Goal: Task Accomplishment & Management: Complete application form

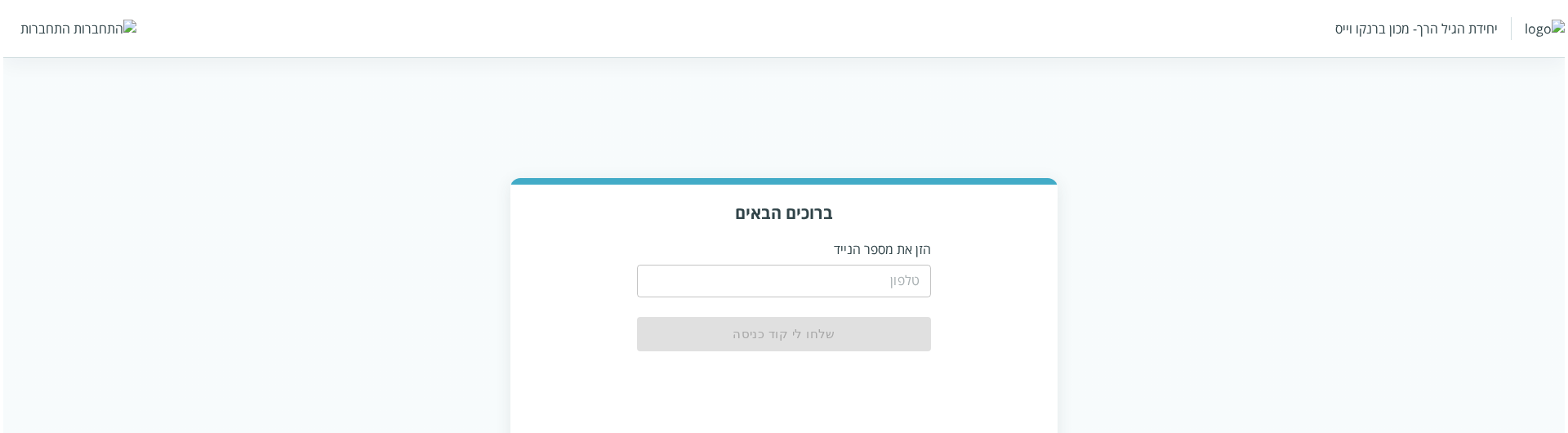
scroll to position [120, 0]
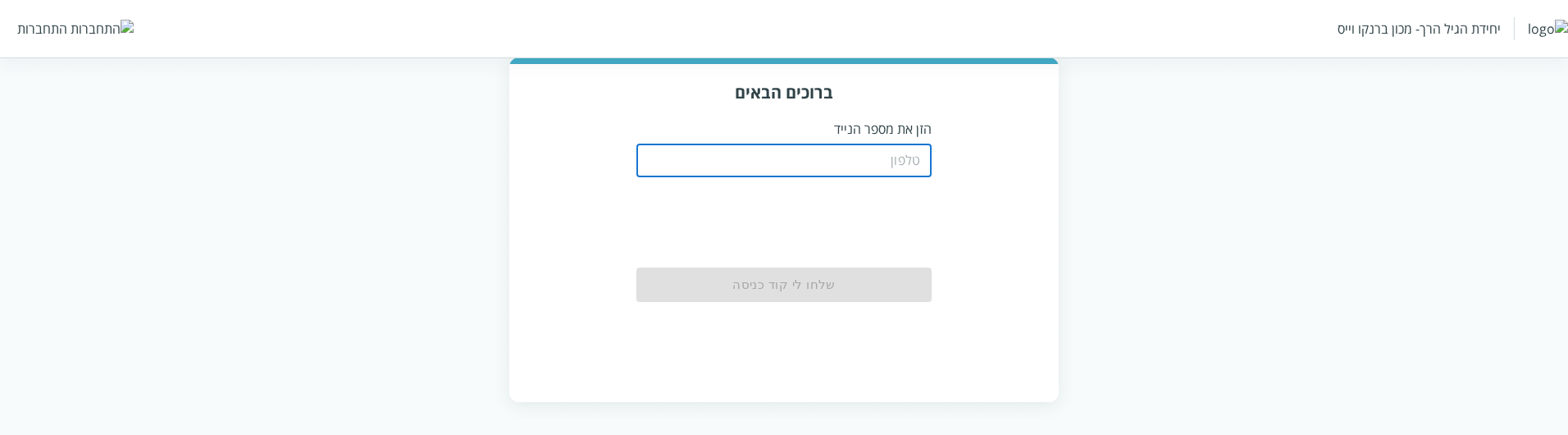
click at [926, 166] on input "tel" at bounding box center [784, 160] width 296 height 33
paste input "0504199999"
type input "0504199999"
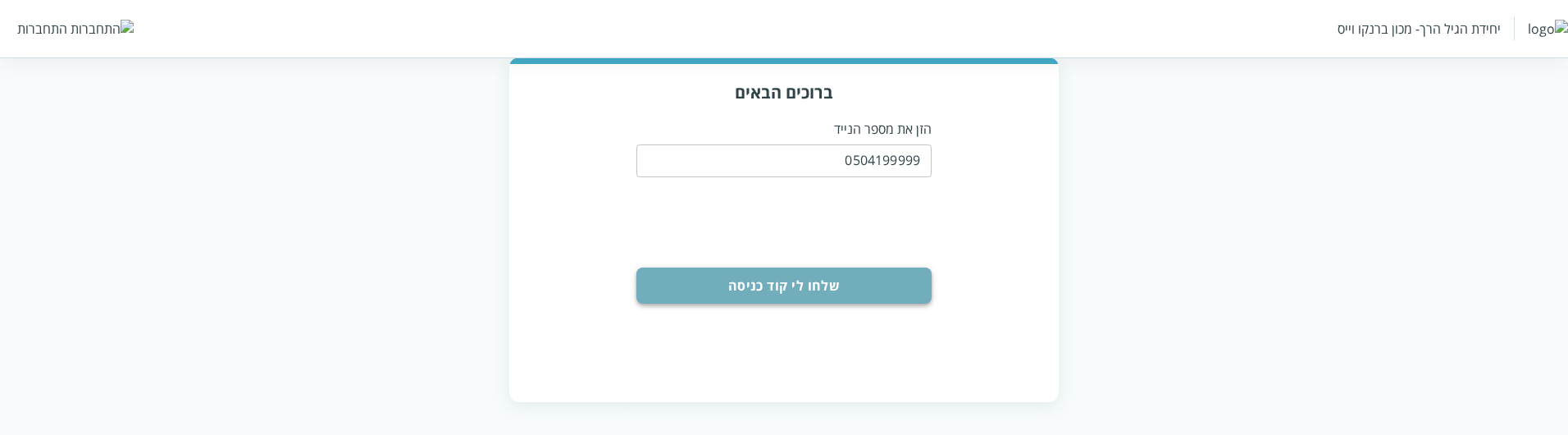
click at [886, 291] on button "שלחו לי קוד כניסה" at bounding box center [784, 286] width 296 height 36
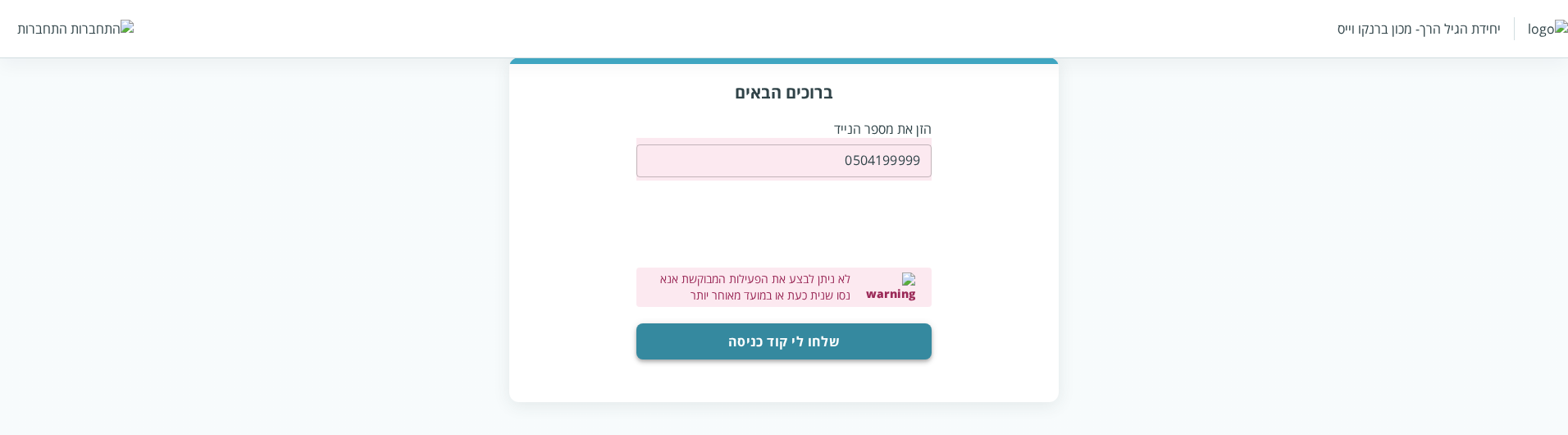
click at [861, 338] on button "שלחו לי קוד כניסה" at bounding box center [784, 341] width 296 height 36
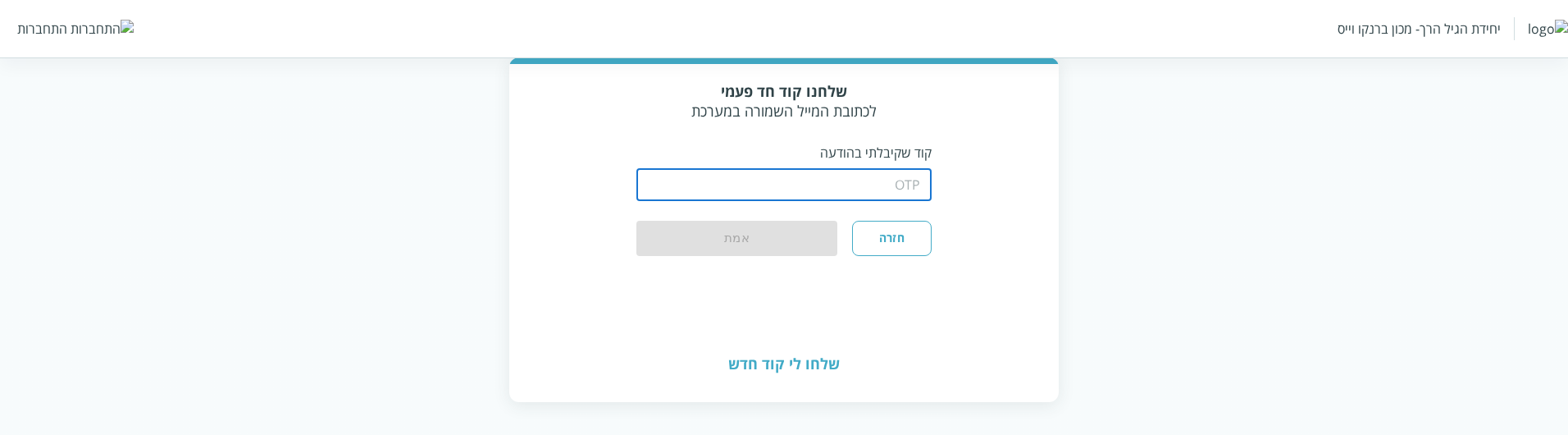
click at [906, 170] on input "string" at bounding box center [784, 184] width 296 height 33
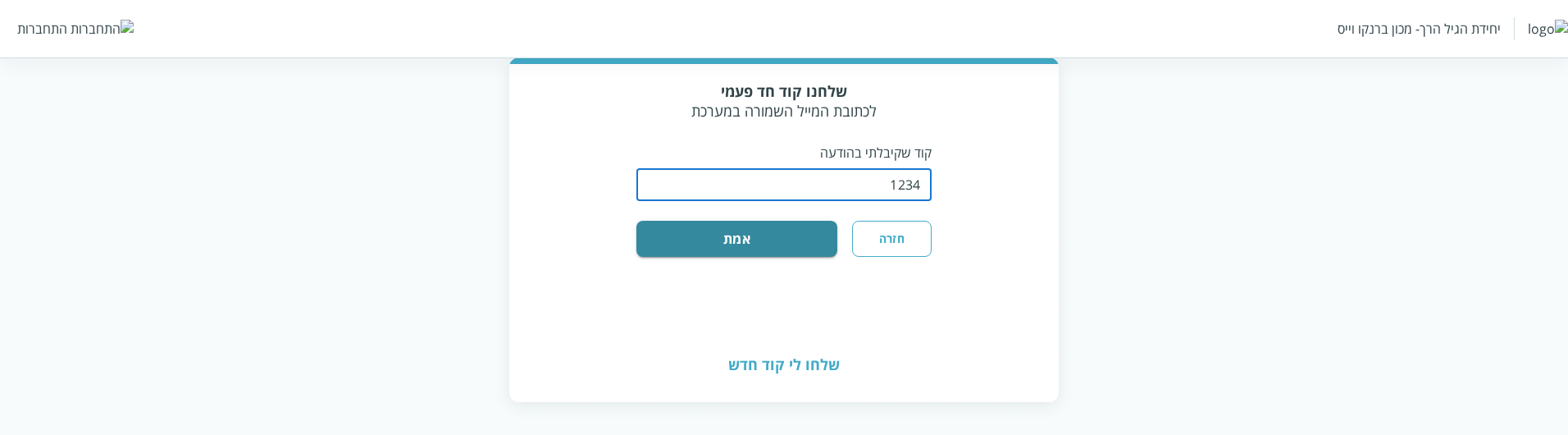
type input "1234"
click at [637, 221] on button "אמת" at bounding box center [737, 239] width 201 height 36
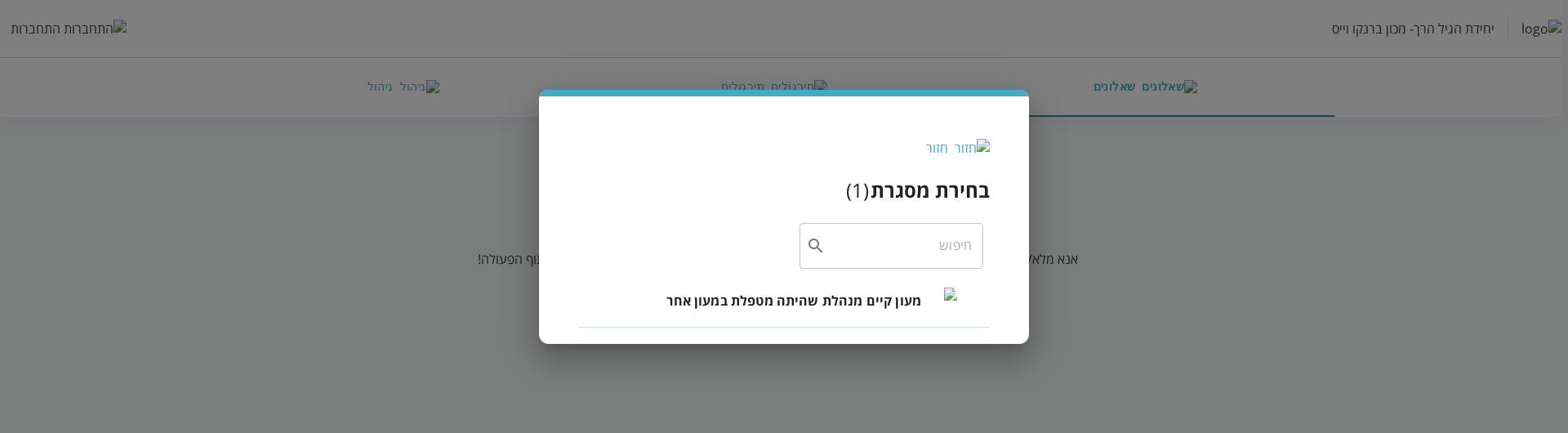
click at [1111, 257] on div "חזור בחירת מסגרת ( 1 ) ​ מעון קיים מנהלת שהיתה מטפלת במעון אחר" at bounding box center [784, 216] width 1568 height 433
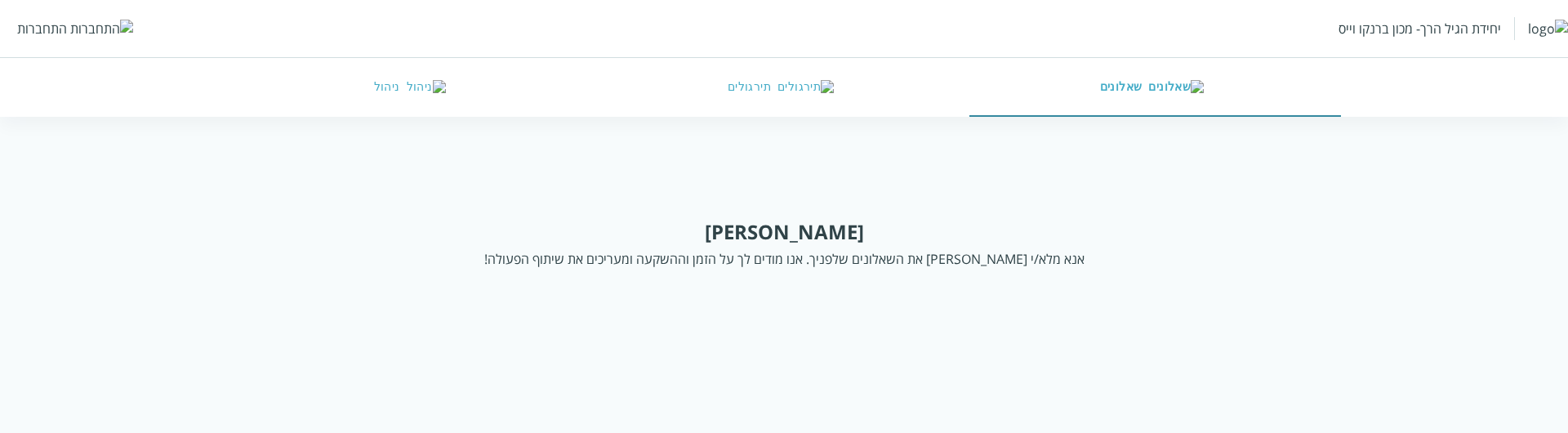
click at [40, 25] on div "התחברות" at bounding box center [42, 29] width 50 height 18
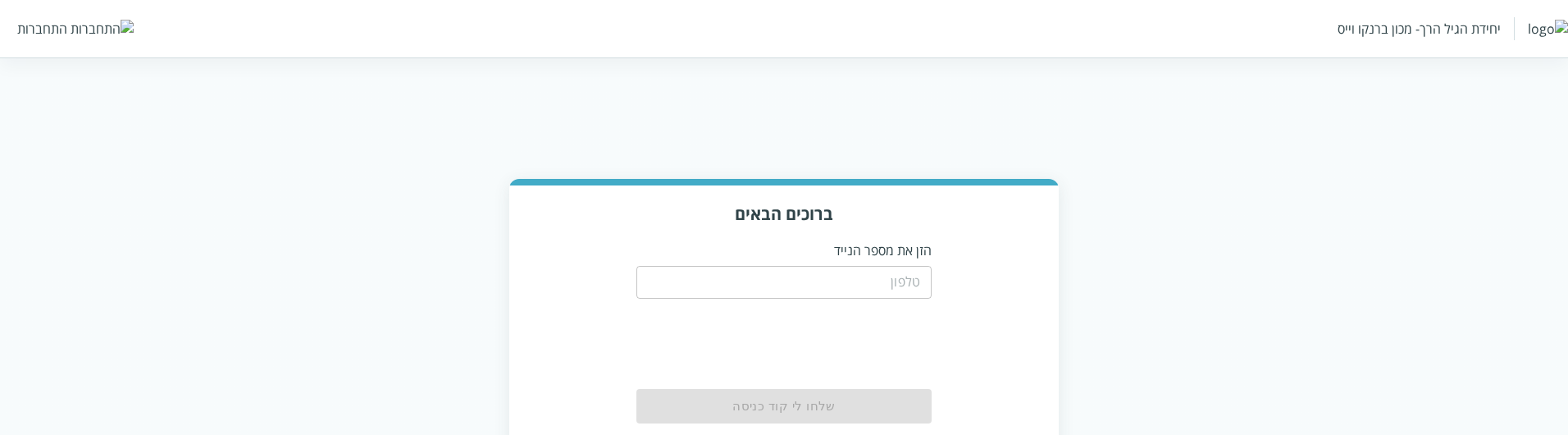
click at [708, 266] on input "tel" at bounding box center [784, 282] width 296 height 33
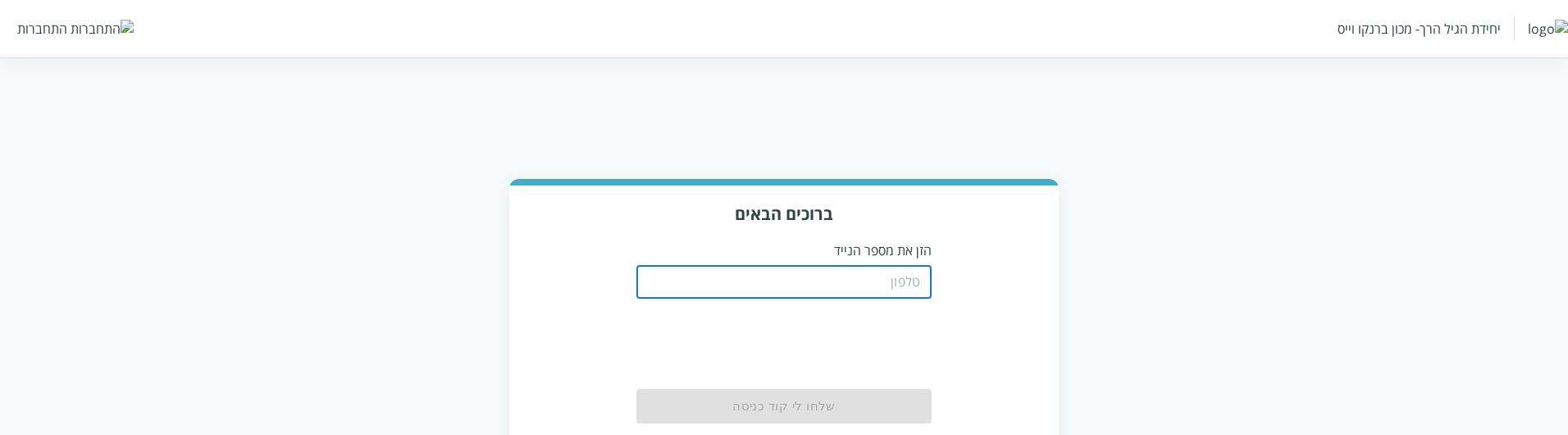
paste input "10098"
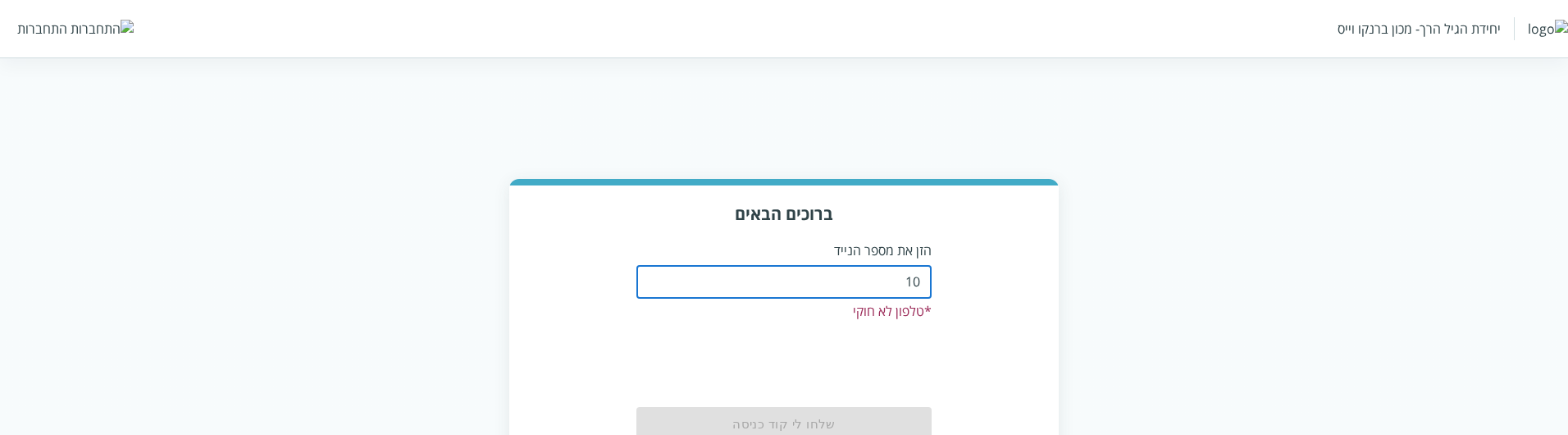
type input "1"
paste input "0504199999"
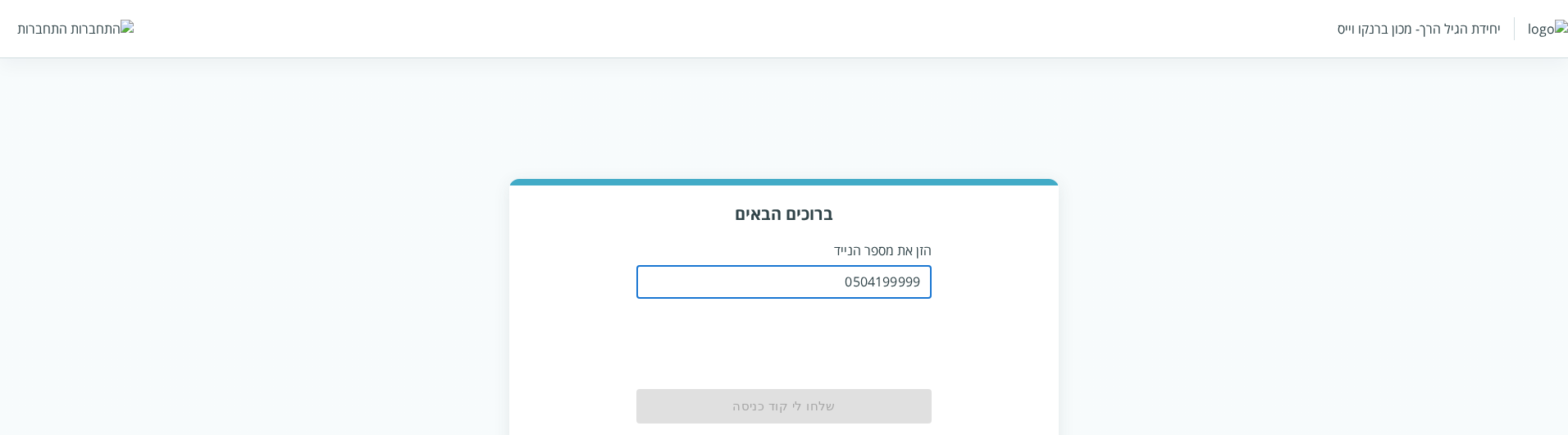
type input "0504199999"
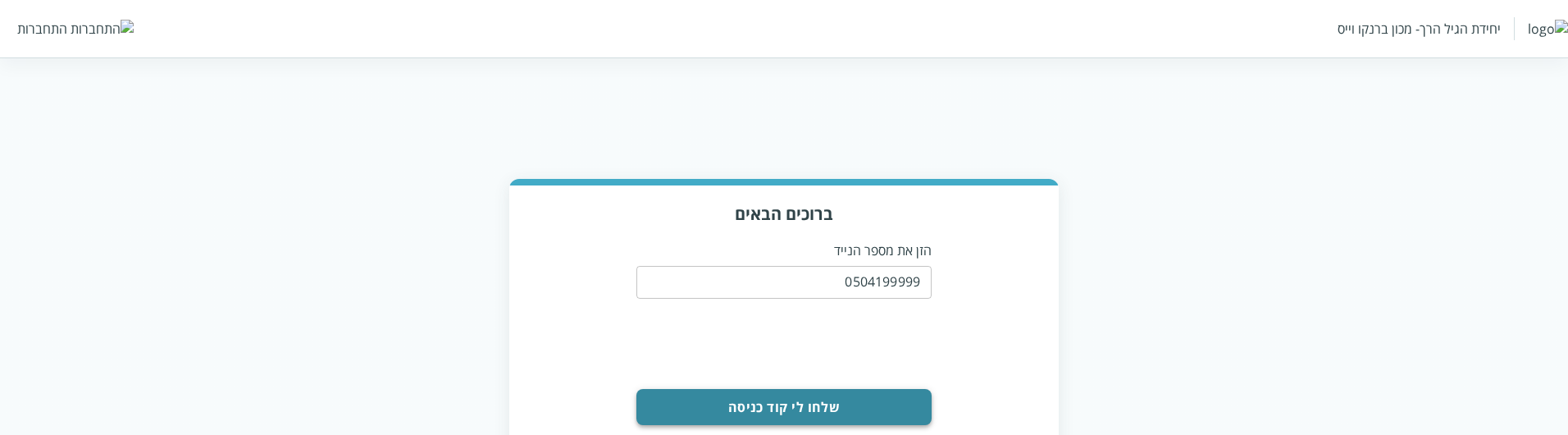
click at [888, 401] on button "שלחו לי קוד כניסה" at bounding box center [784, 407] width 296 height 36
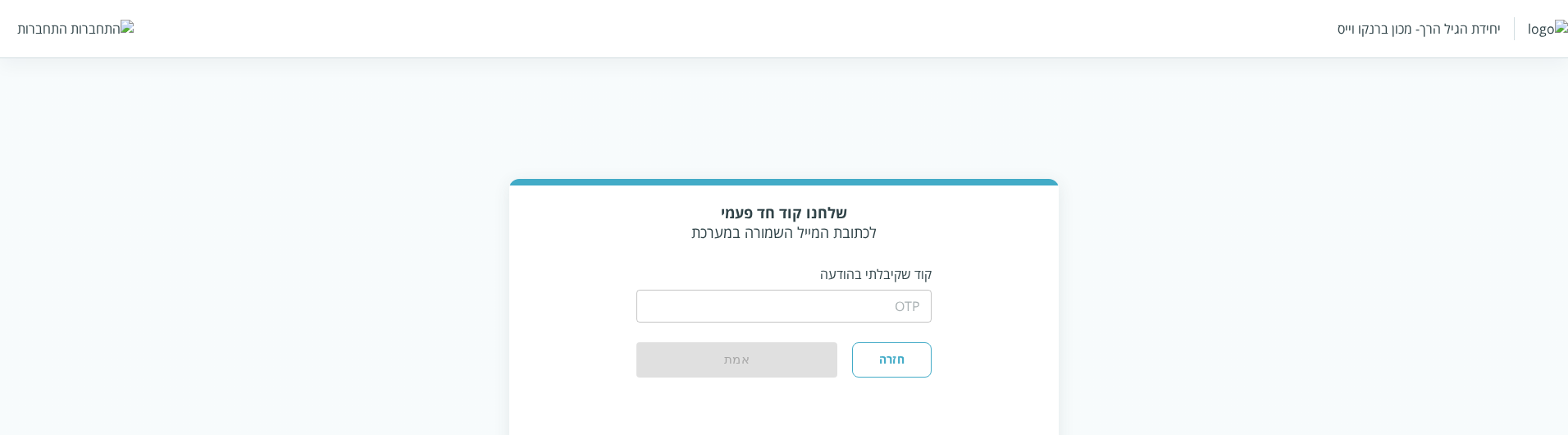
click at [815, 313] on input "string" at bounding box center [784, 306] width 296 height 33
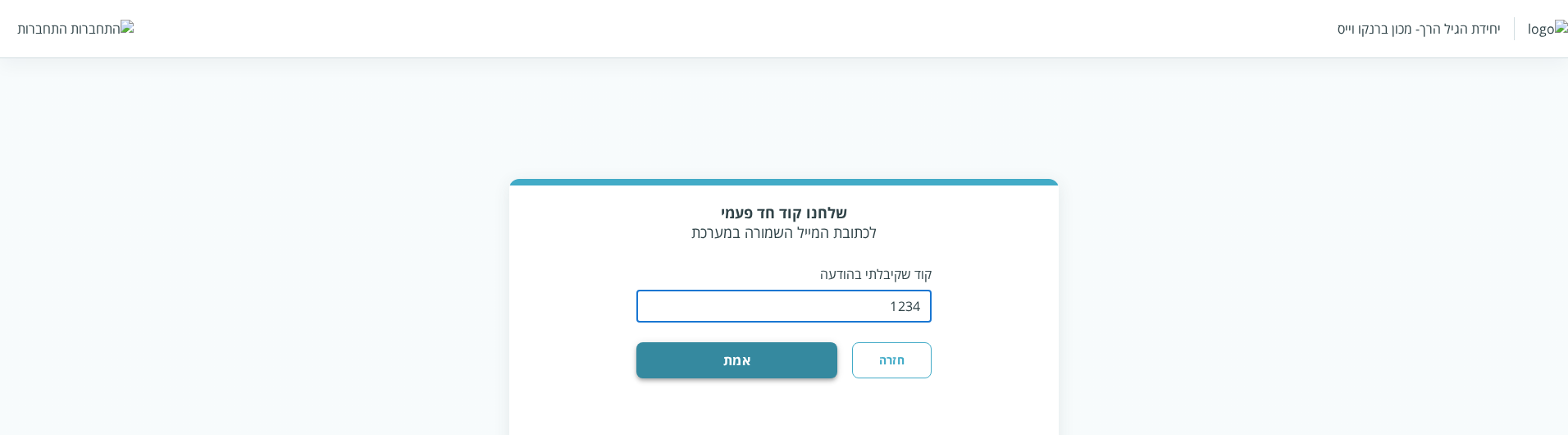
type input "1234"
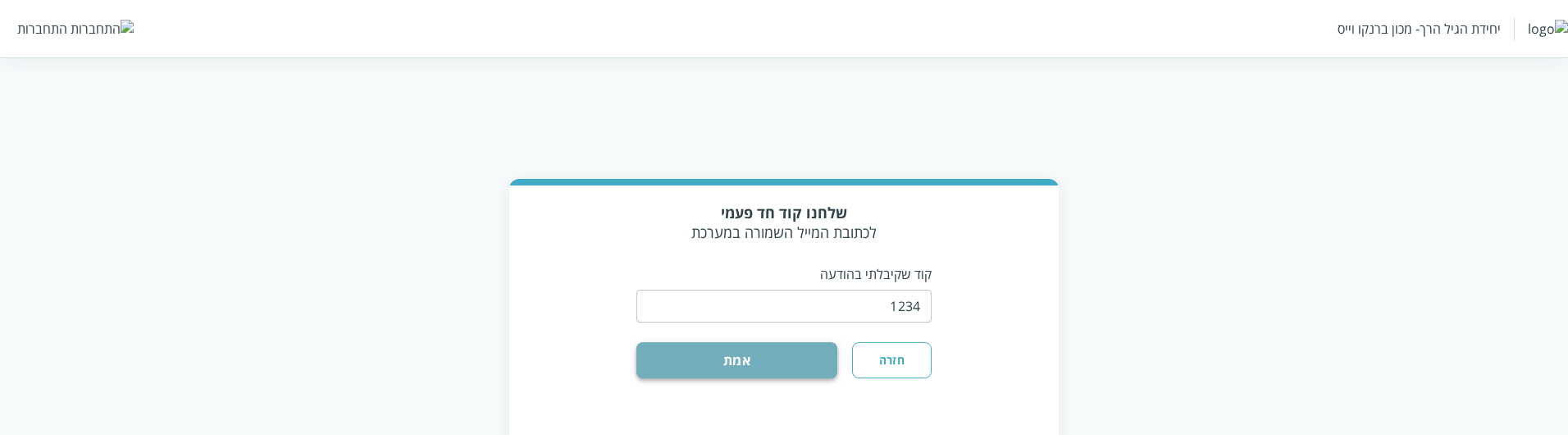
click at [784, 355] on button "אמת" at bounding box center [737, 360] width 201 height 36
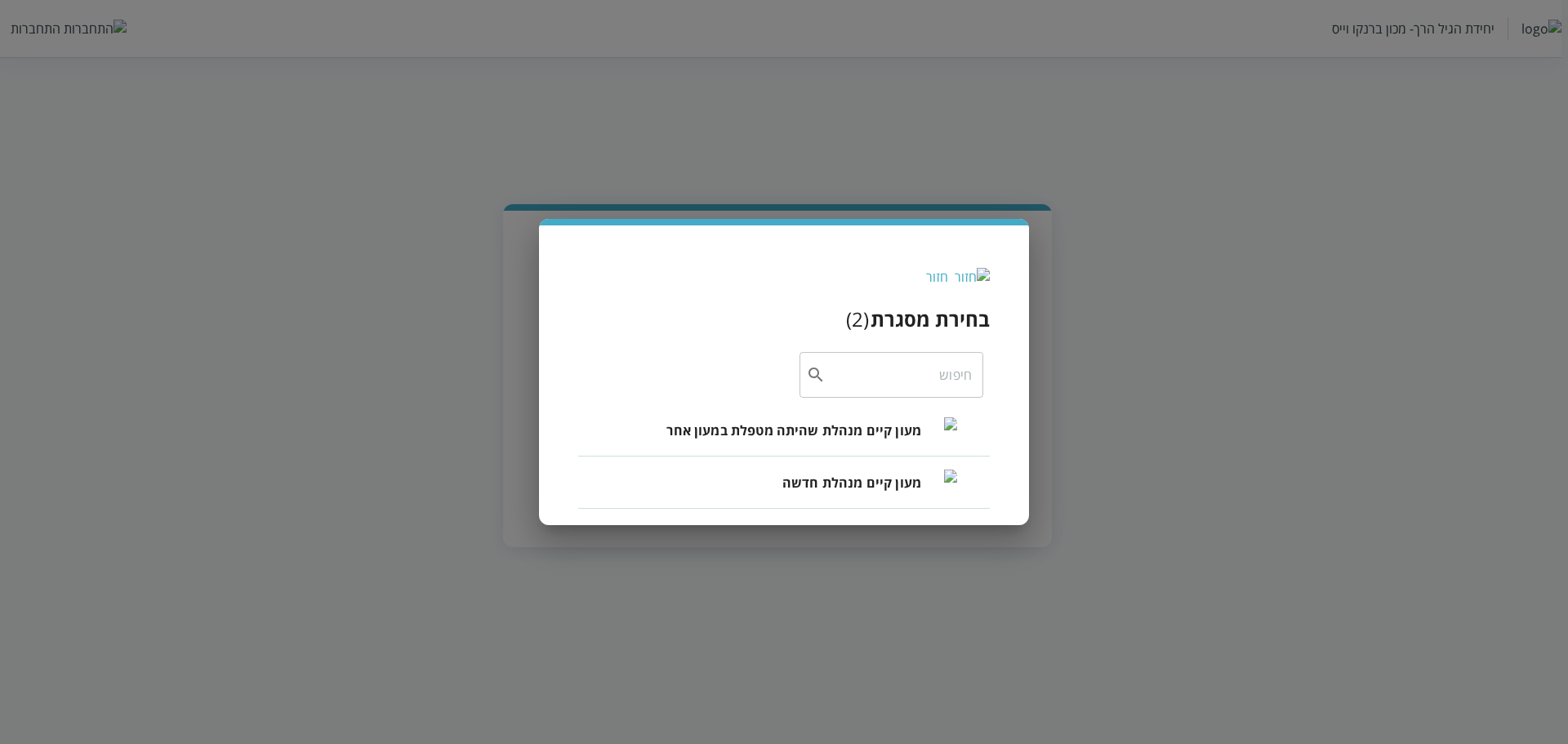
click at [835, 432] on span "מעון קיים מנהלת חדשה" at bounding box center [852, 482] width 139 height 20
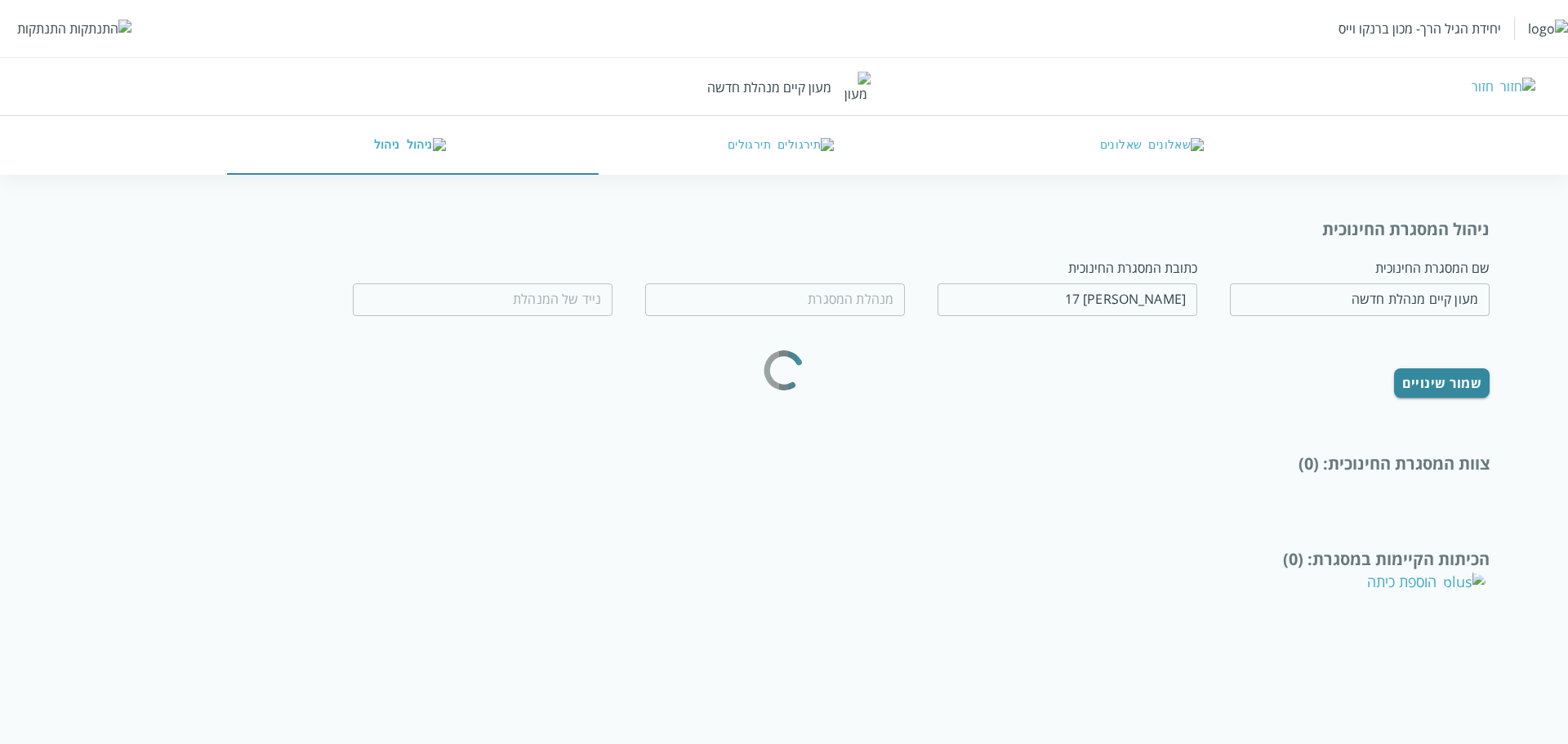
type input "[PERSON_NAME]"
type input "0583220201"
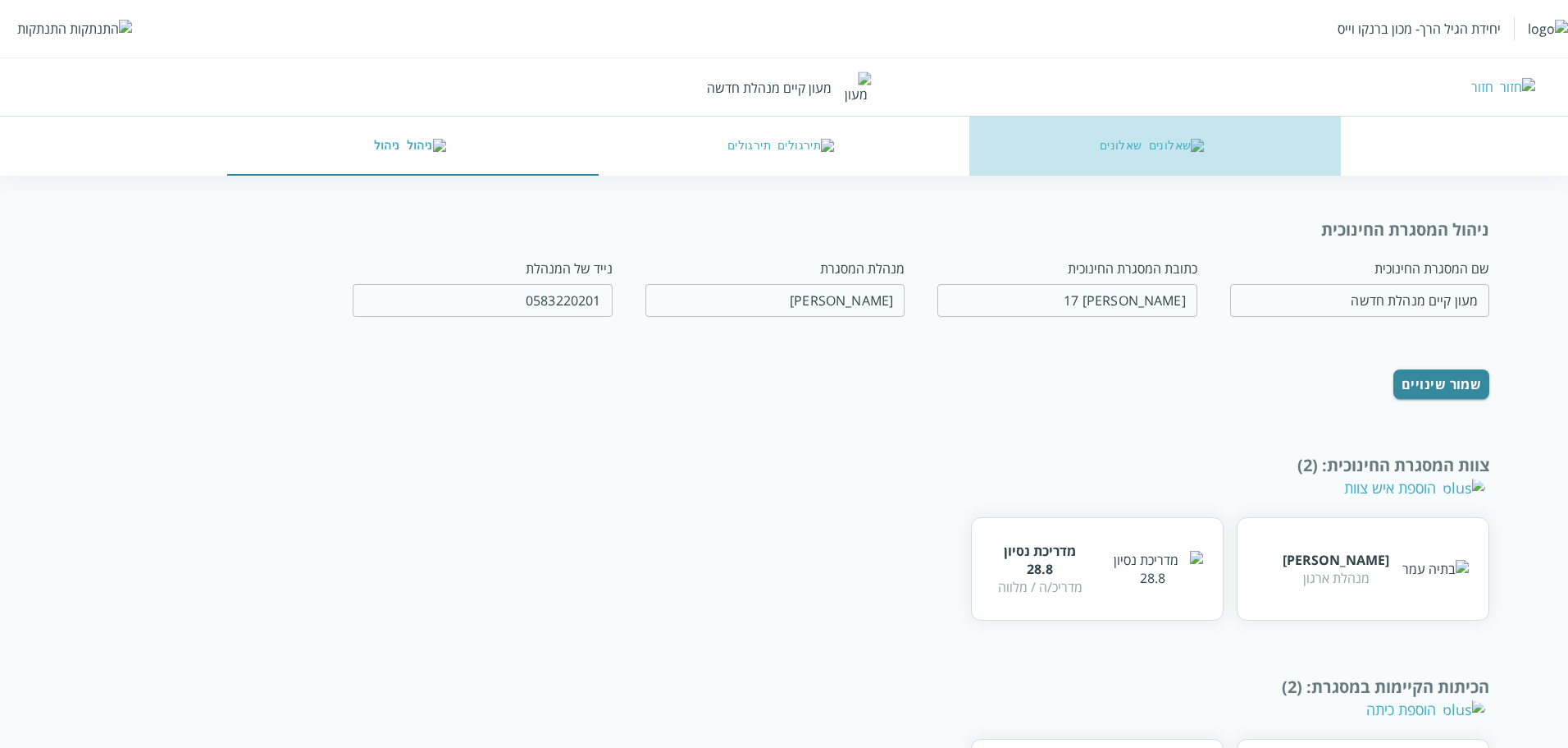
click at [1154, 161] on button "שאלונים" at bounding box center [1155, 146] width 372 height 59
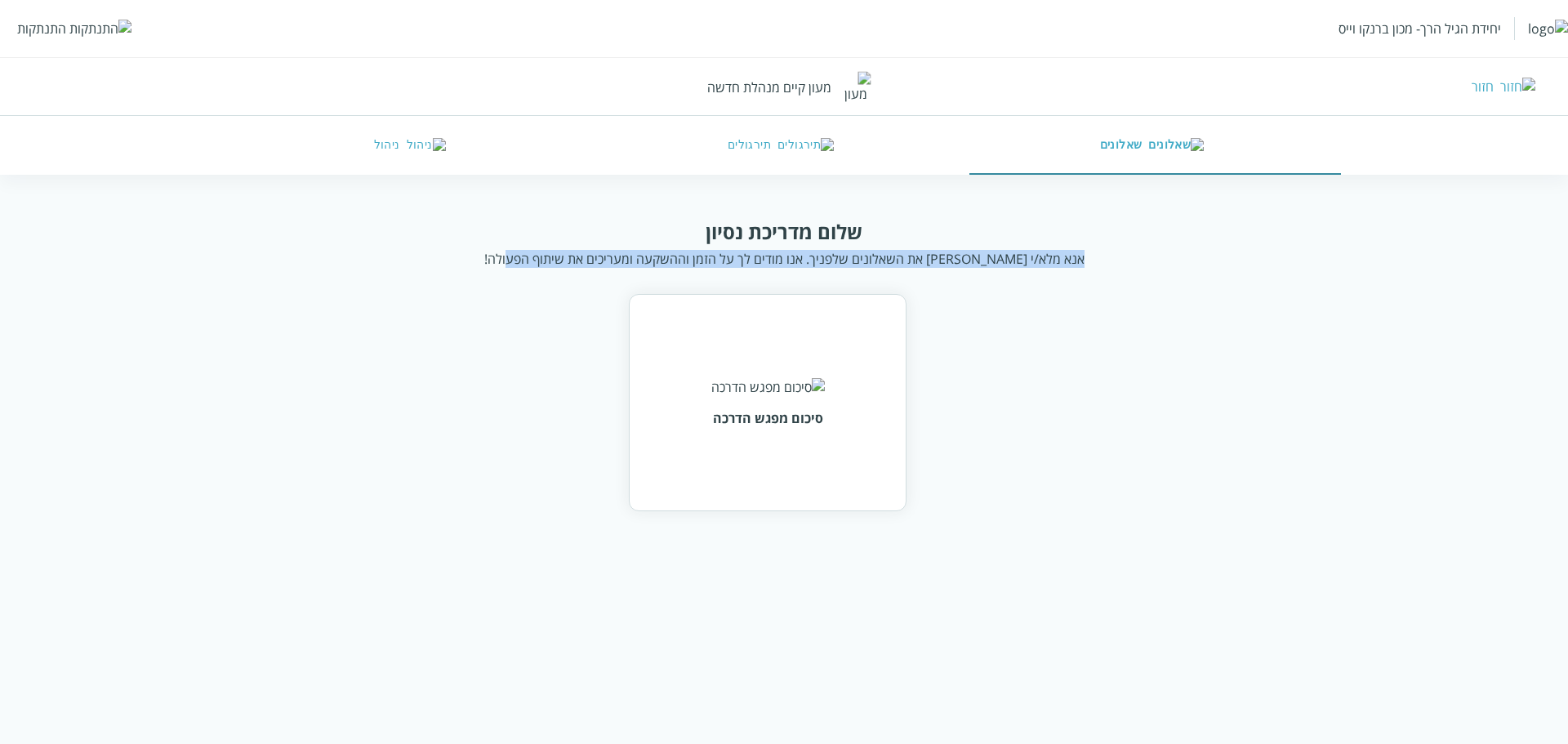
drag, startPoint x: 1056, startPoint y: 261, endPoint x: 494, endPoint y: 260, distance: 562.0
click at [496, 260] on div "שלום מדריכת נסיון אנא מלא/י [PERSON_NAME] את השאלונים שלפניך. אנו מודים לך על ה…" at bounding box center [785, 243] width 1200 height 50
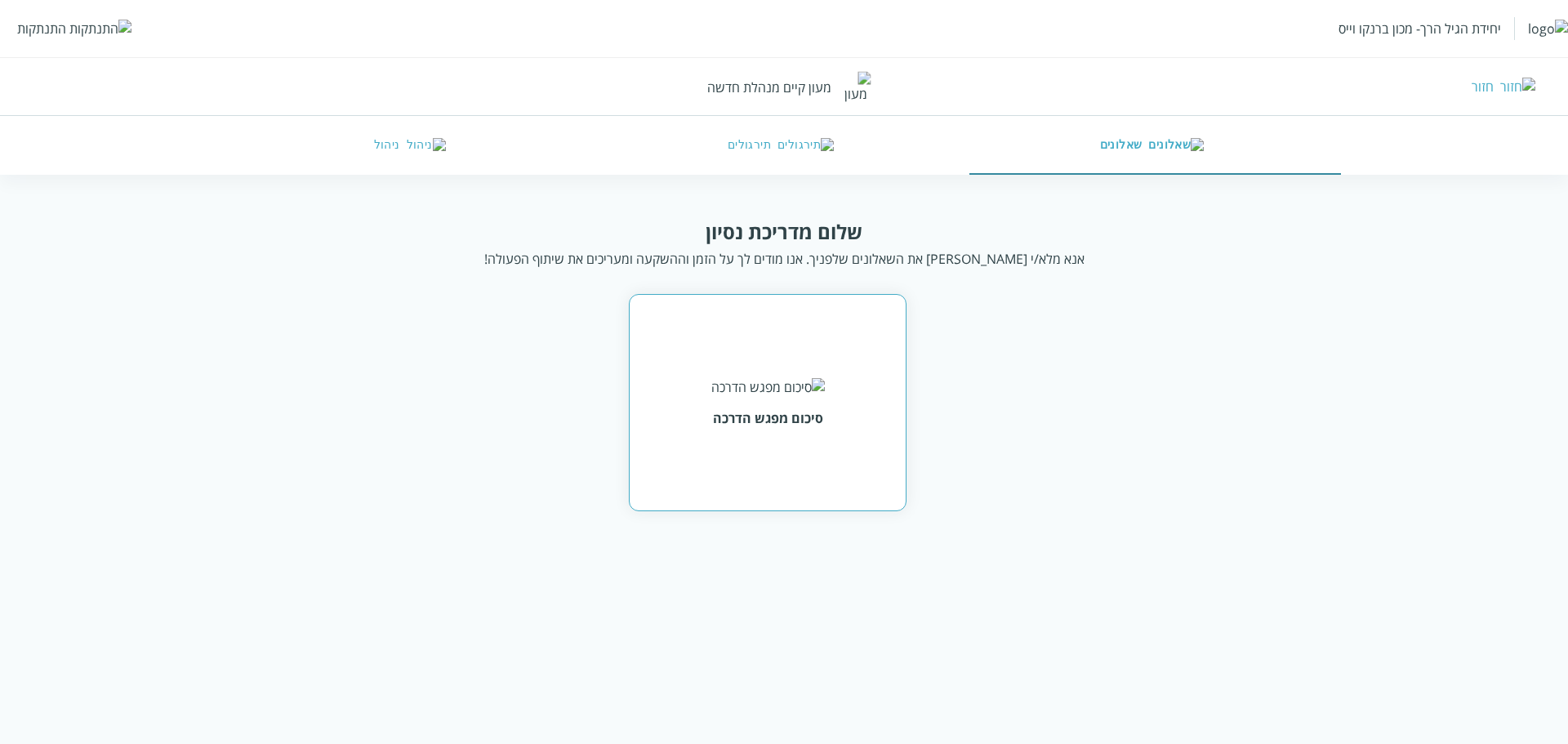
click at [772, 409] on div "סיכום מפגש הדרכה" at bounding box center [768, 402] width 113 height 49
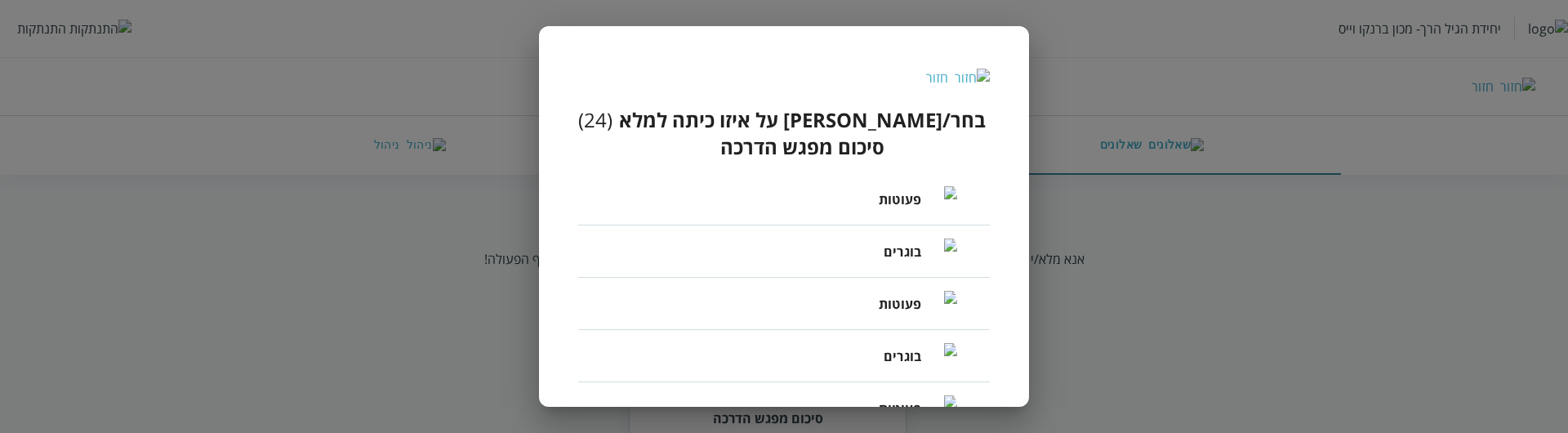
click at [973, 76] on div "חזור" at bounding box center [784, 78] width 412 height 18
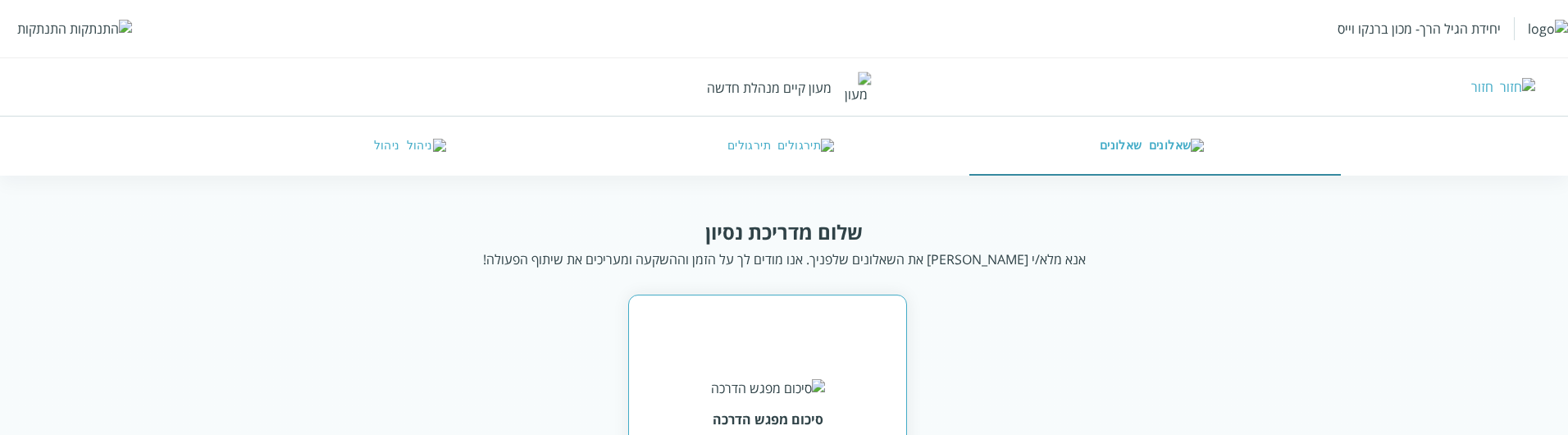
click at [817, 379] on div "סיכום מפגש הדרכה" at bounding box center [769, 403] width 114 height 49
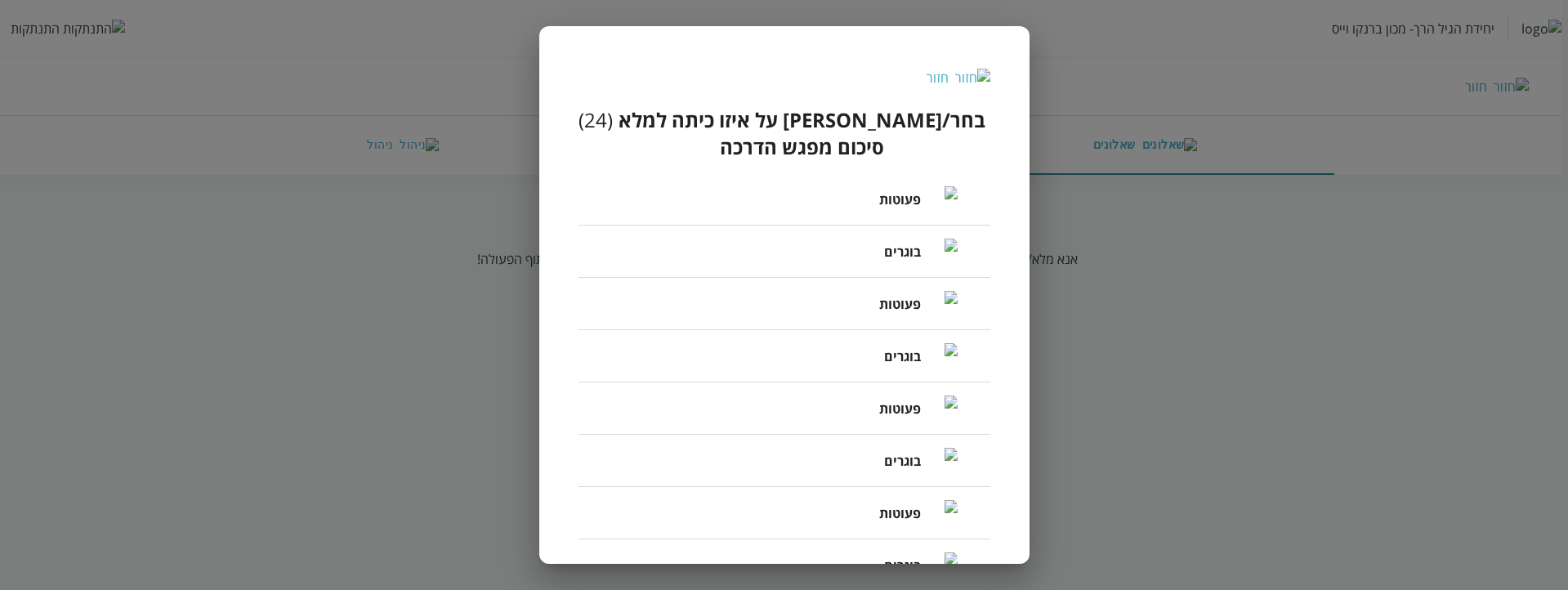
click at [949, 71] on div "חזור" at bounding box center [938, 78] width 22 height 18
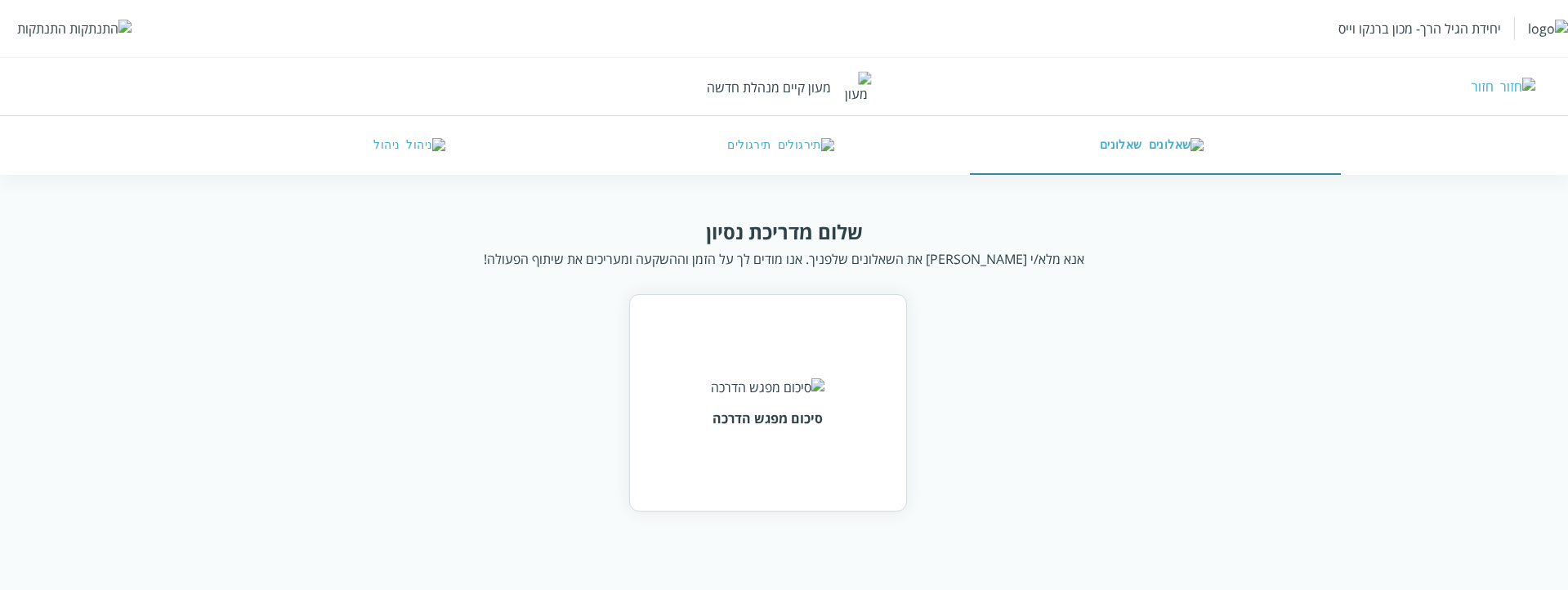
click at [44, 30] on div "התנתקות" at bounding box center [41, 29] width 49 height 18
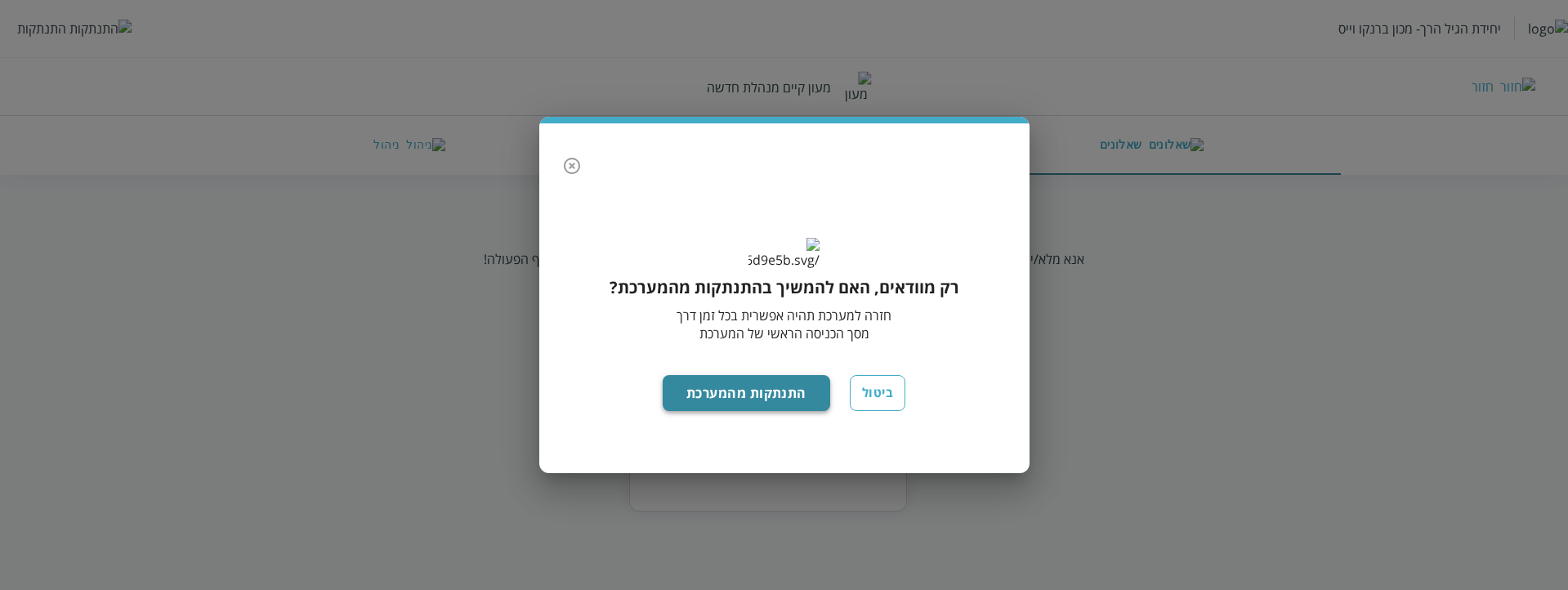
click at [726, 399] on button "התנתקות מהמערכת" at bounding box center [747, 393] width 167 height 36
click at [796, 411] on button "התנתקות מהמערכת" at bounding box center [747, 393] width 167 height 36
click at [814, 411] on button "התנתקות מהמערכת" at bounding box center [747, 393] width 167 height 36
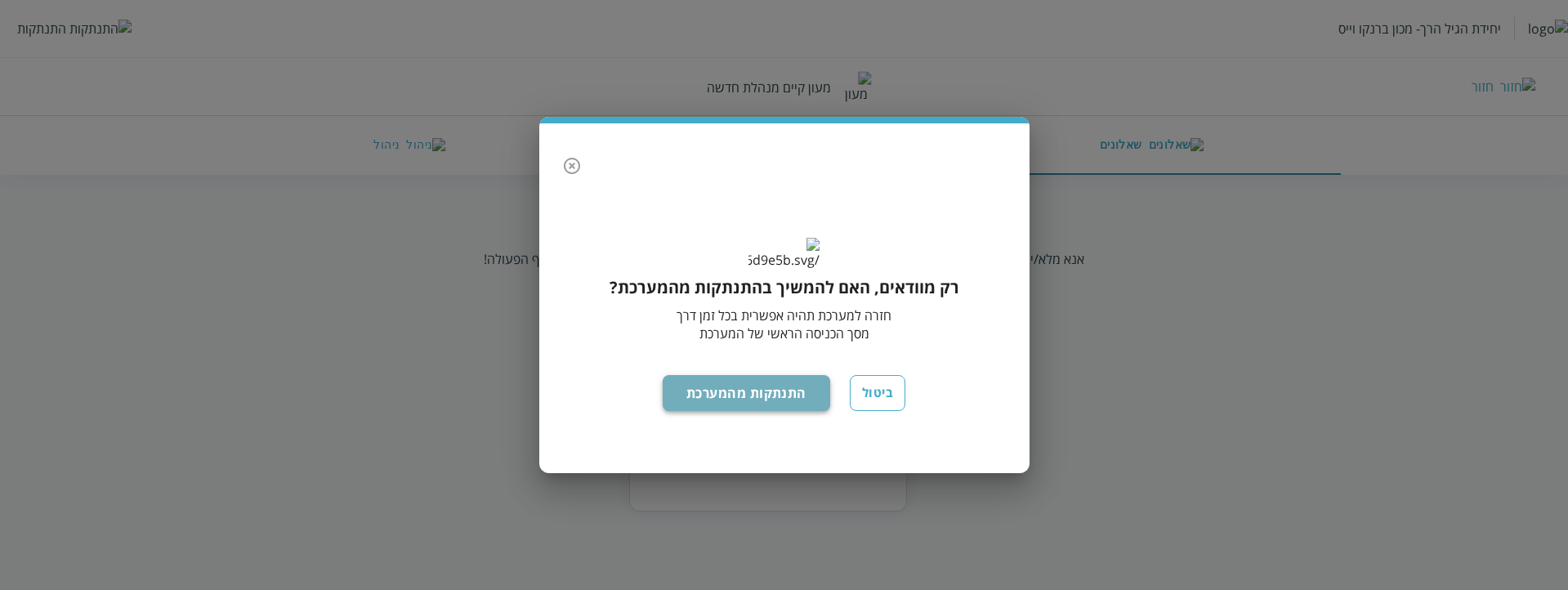
click at [814, 411] on button "התנתקות מהמערכת" at bounding box center [747, 393] width 167 height 36
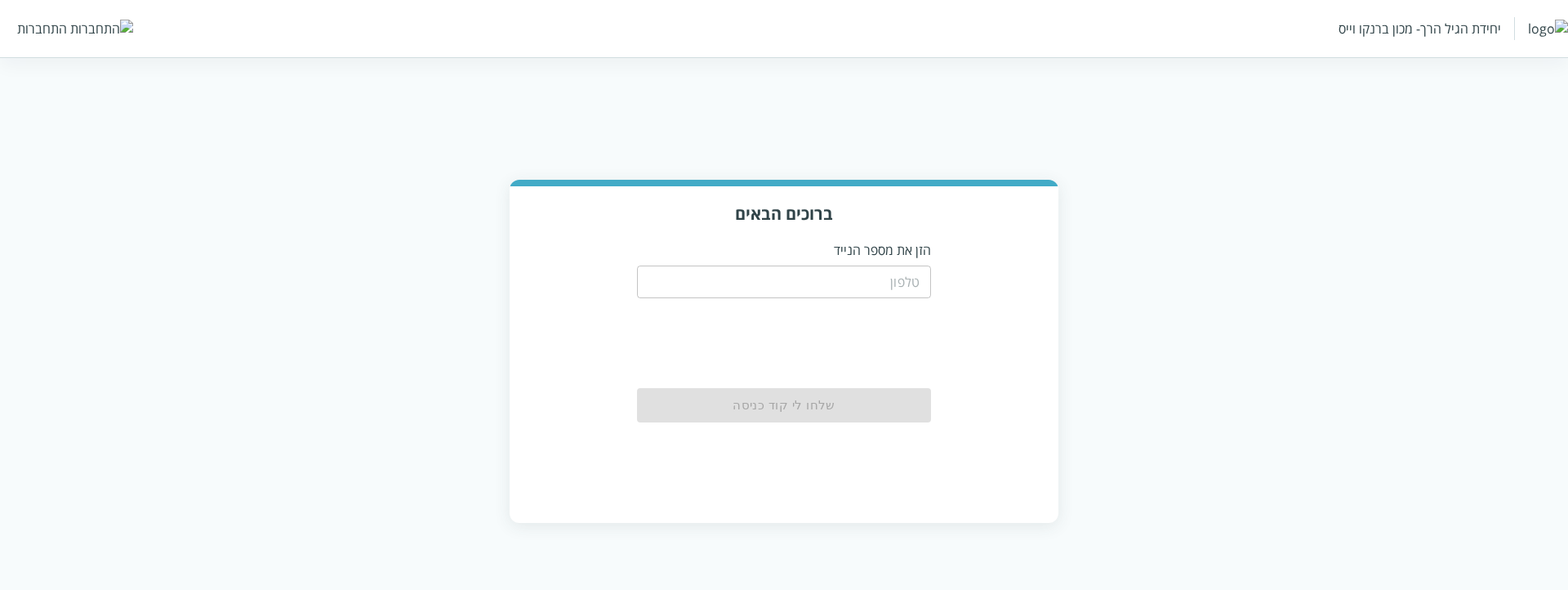
click at [771, 281] on input "tel" at bounding box center [784, 282] width 294 height 33
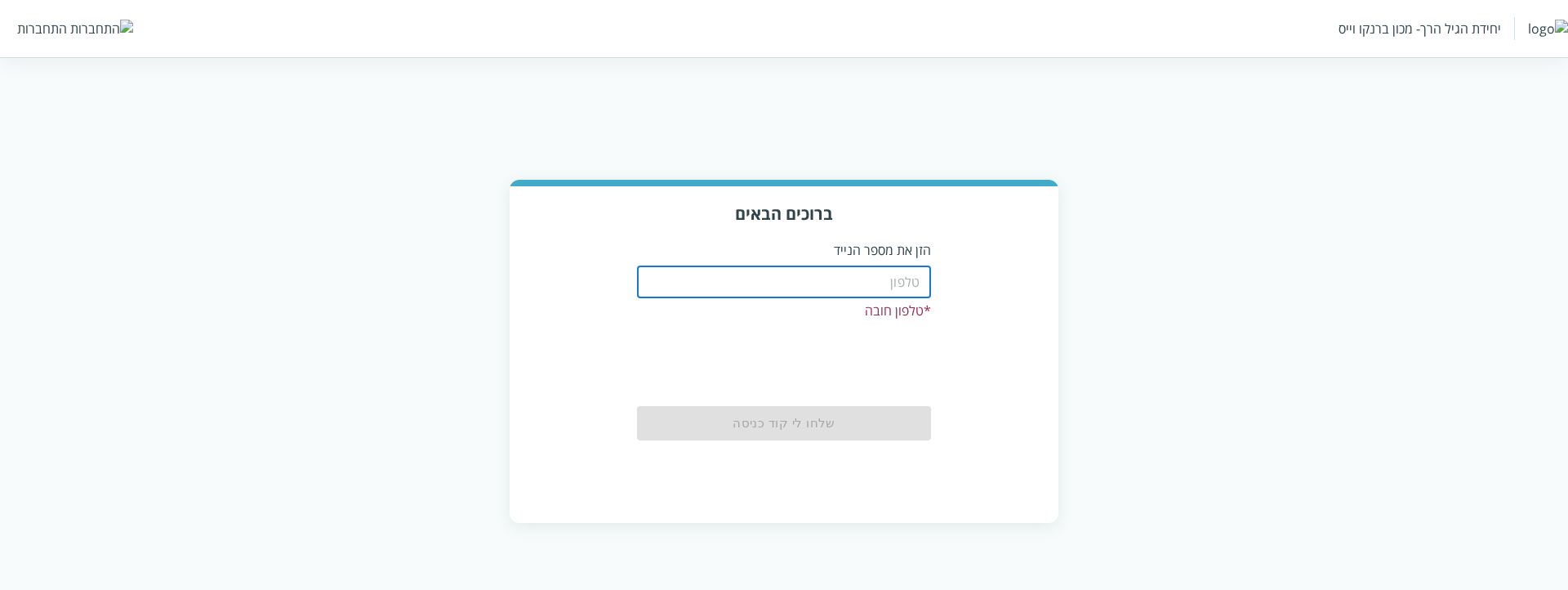
paste input "0504199999"
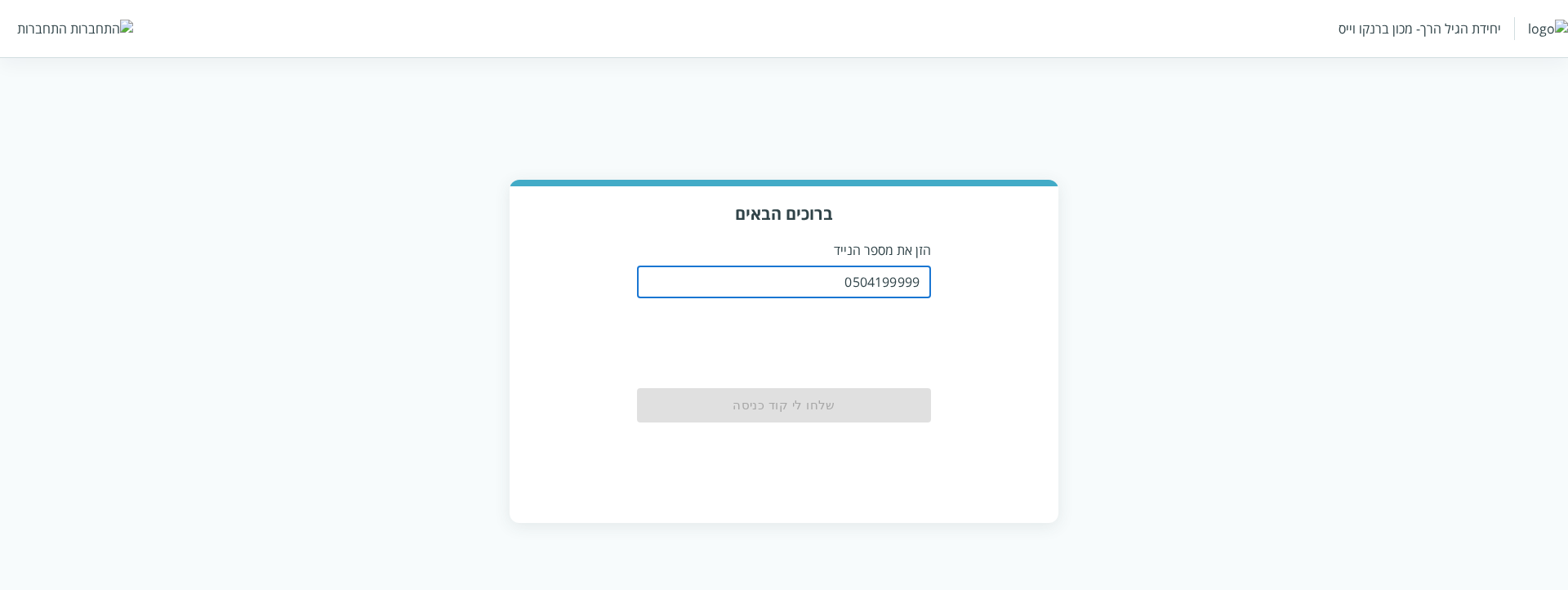
type input "0504199999"
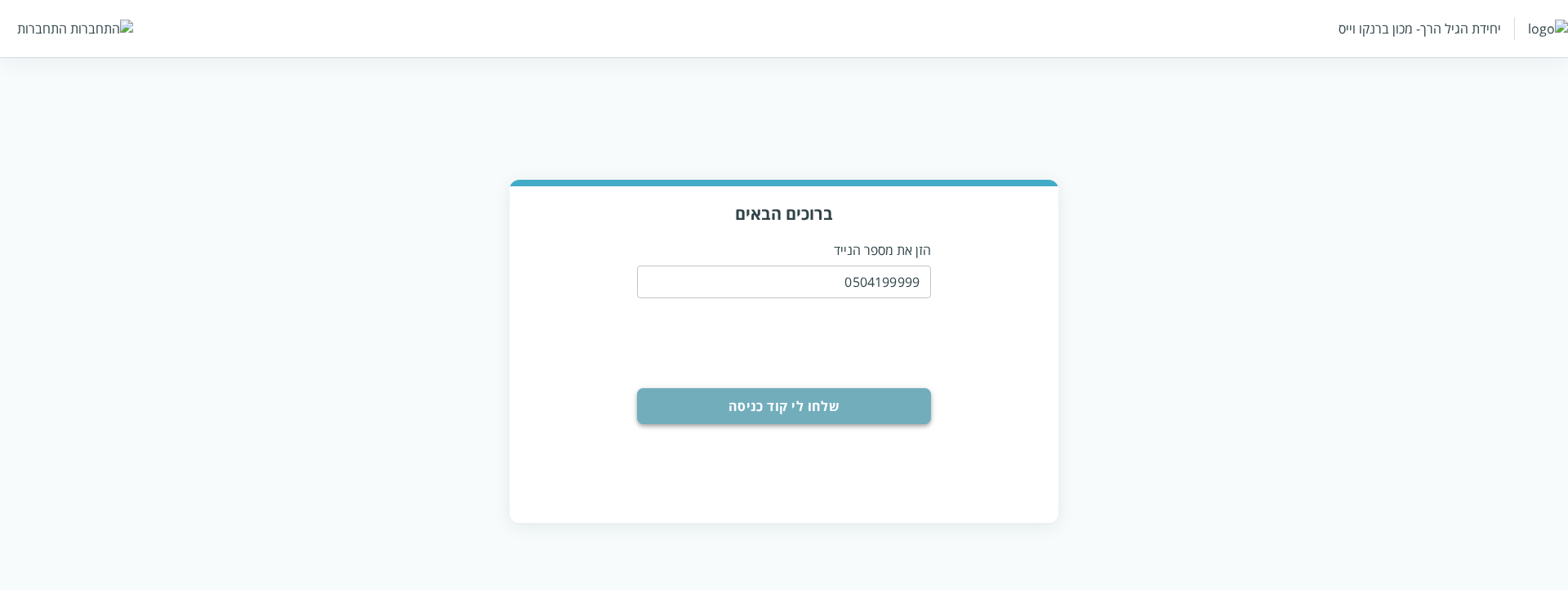
click at [890, 415] on button "שלחו לי קוד כניסה" at bounding box center [784, 406] width 294 height 36
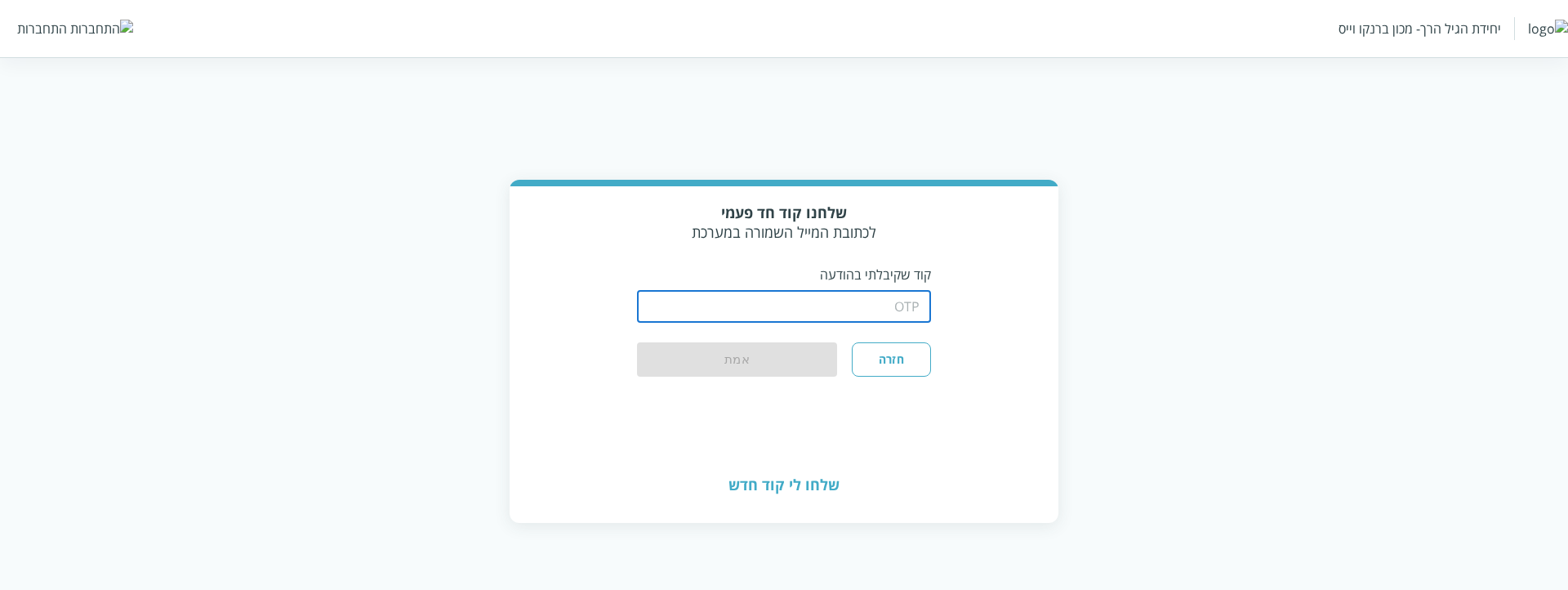
click at [890, 320] on input "string" at bounding box center [784, 305] width 294 height 33
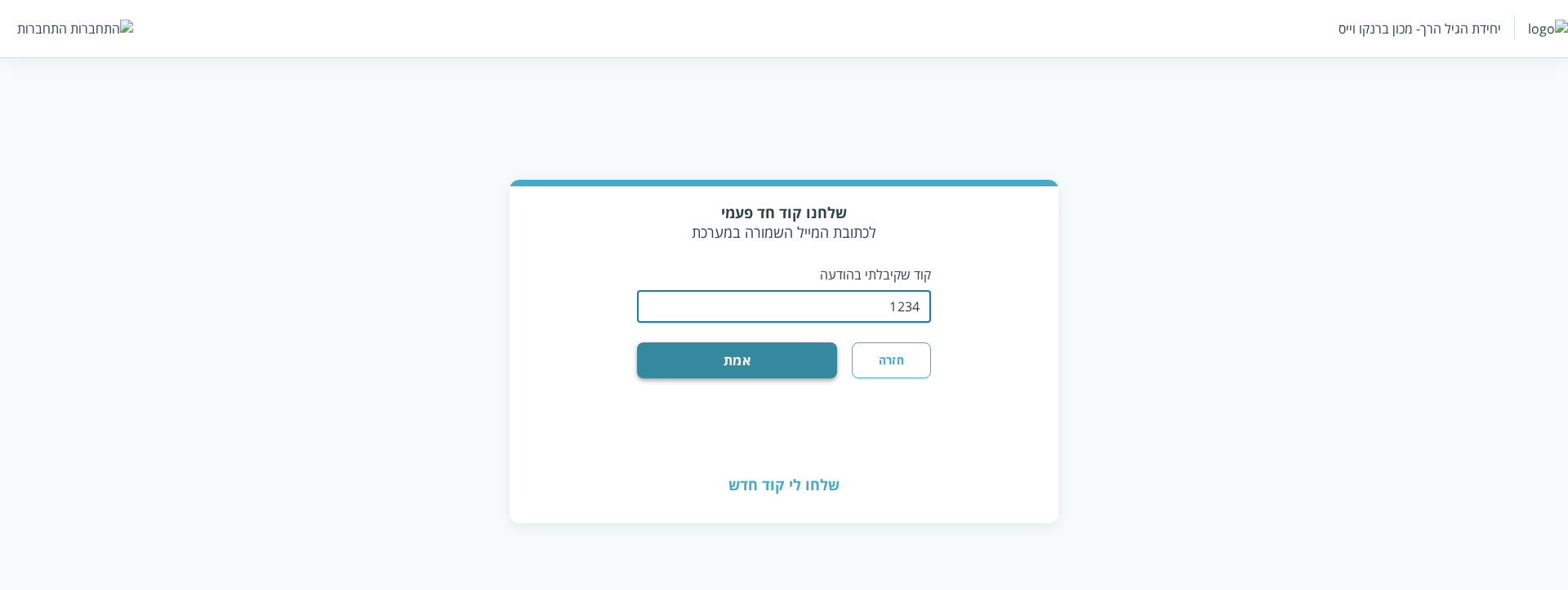
type input "1234"
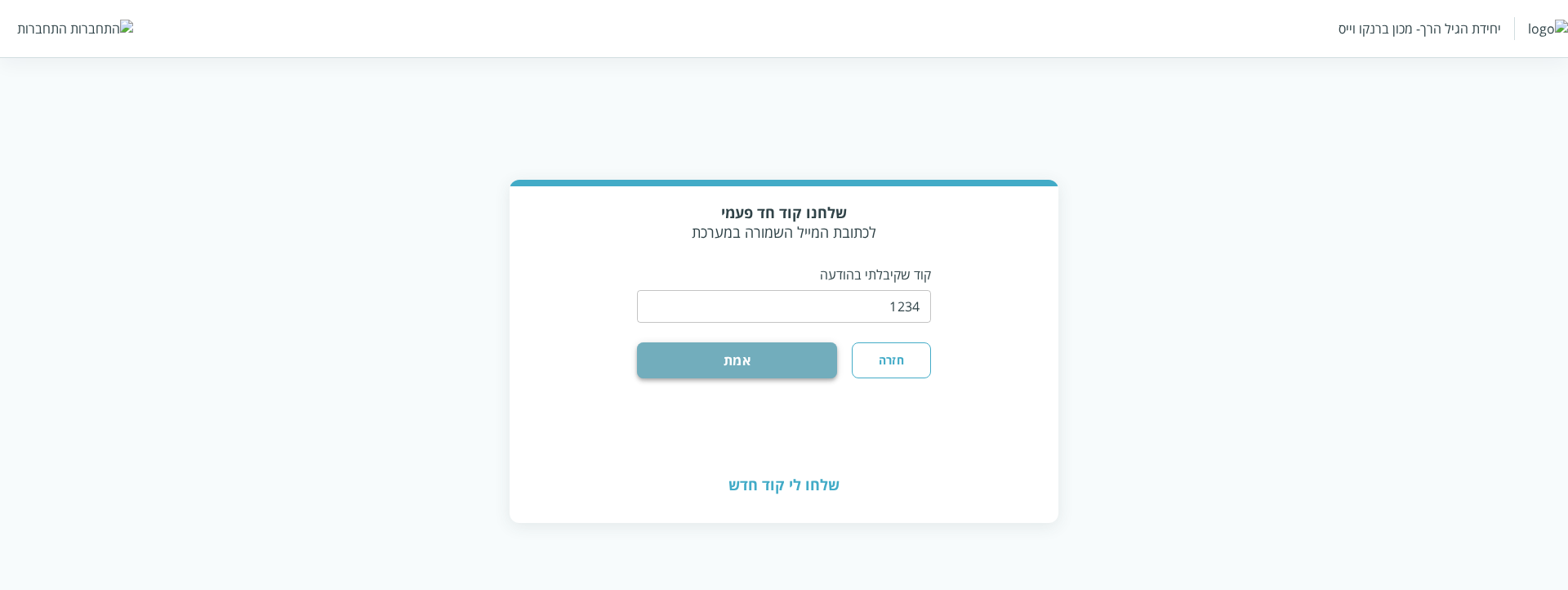
click at [763, 351] on button "אמת" at bounding box center [736, 360] width 200 height 36
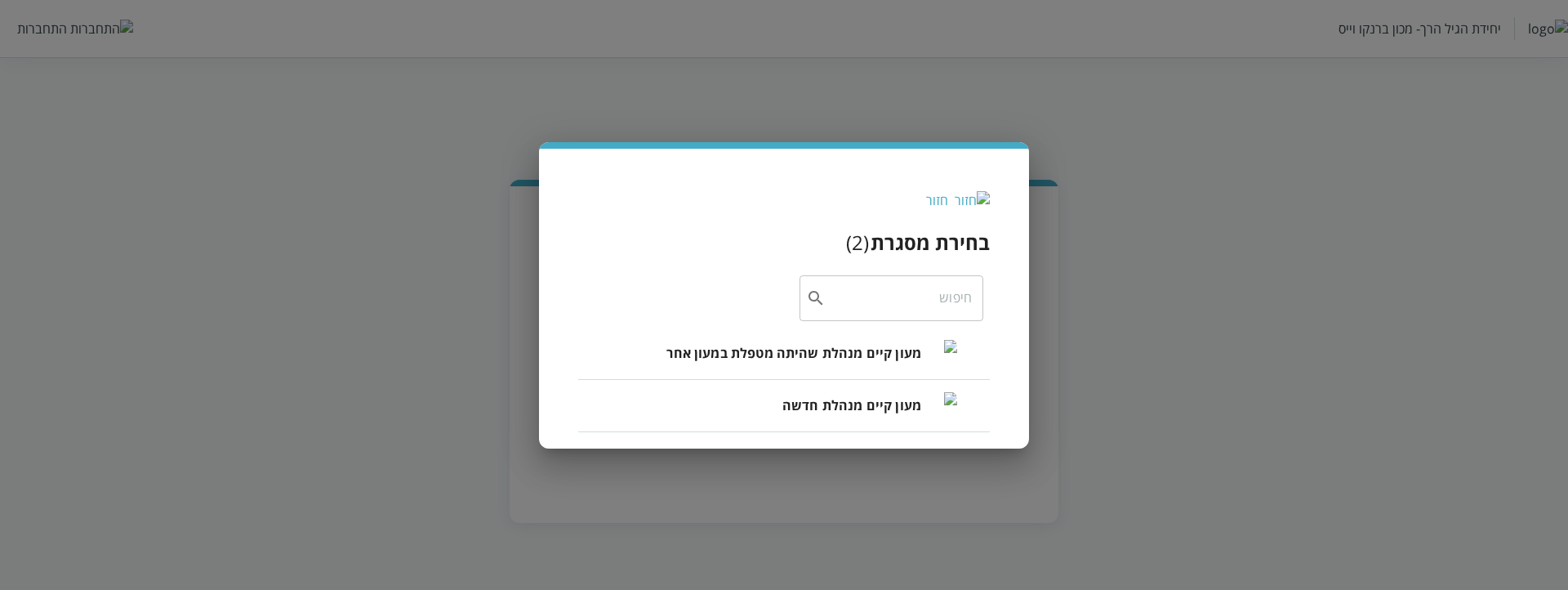
click at [802, 399] on span "מעון קיים מנהלת חדשה" at bounding box center [852, 405] width 139 height 20
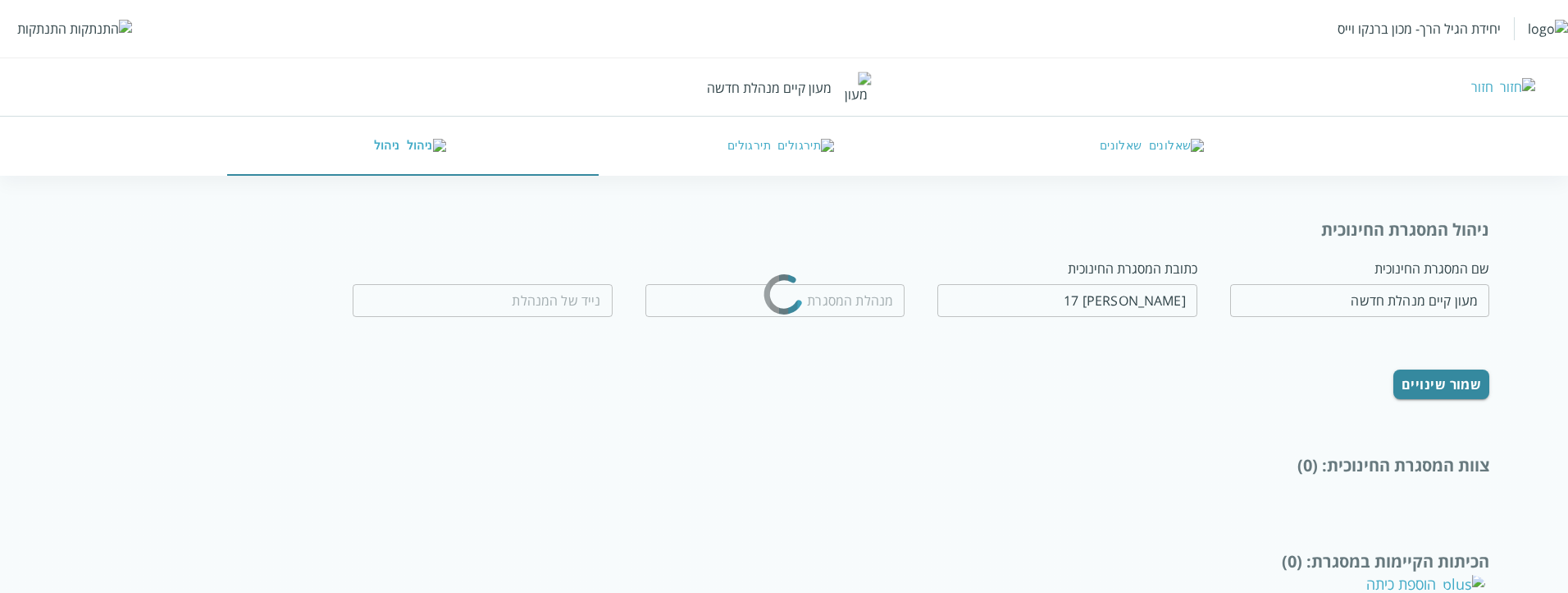
type input "[PERSON_NAME]"
type input "0583220201"
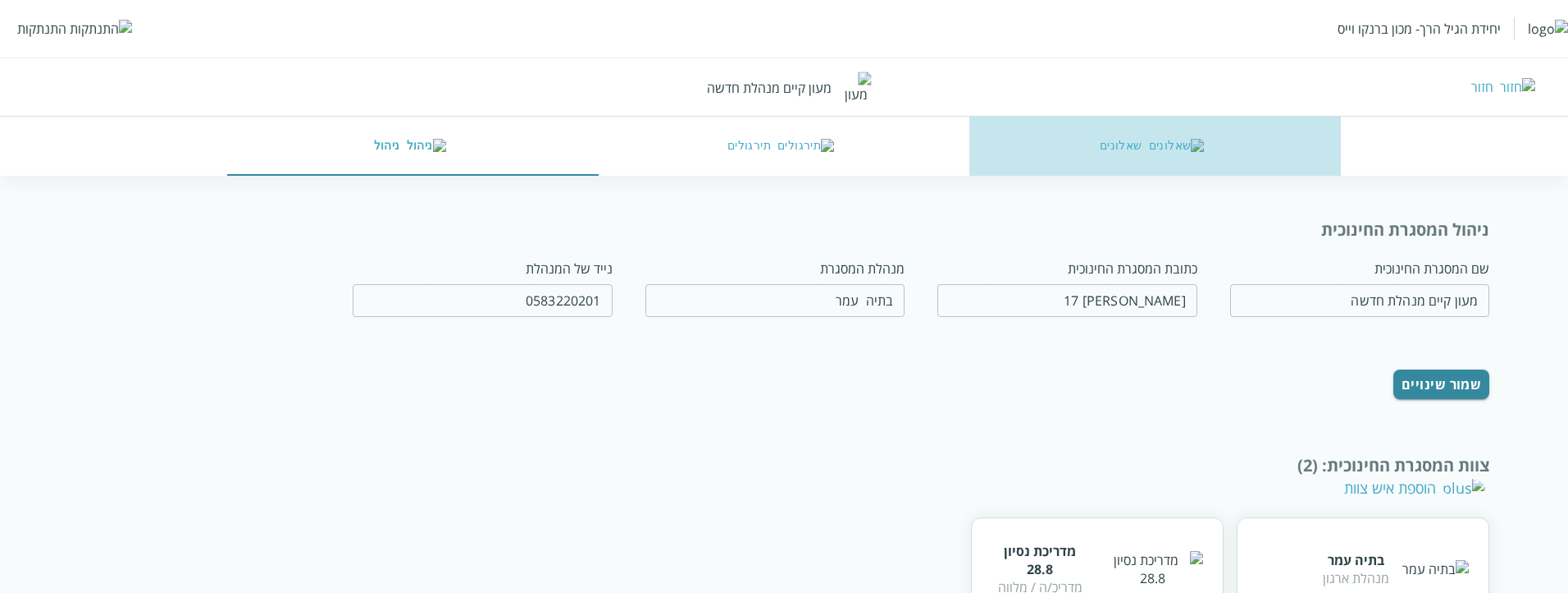
click at [1123, 148] on button "שאלונים" at bounding box center [1155, 146] width 372 height 59
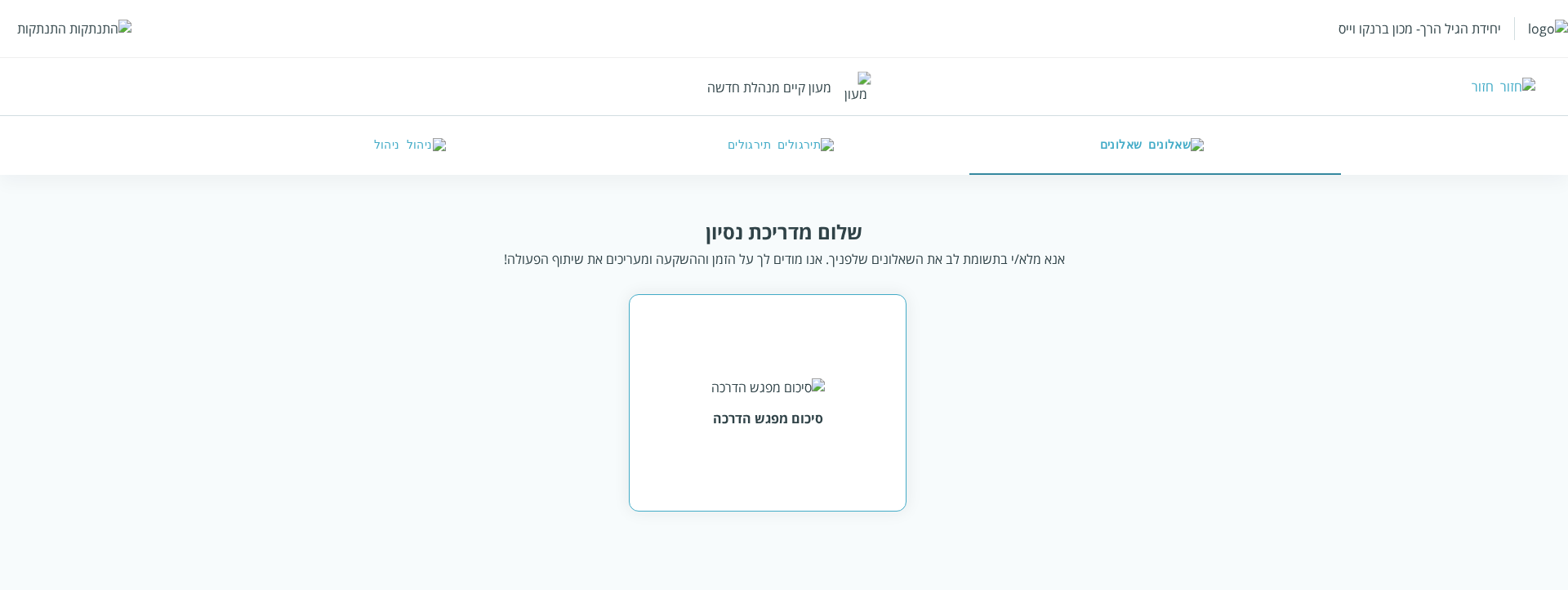
click at [791, 436] on div "סיכום מפגש הדרכה" at bounding box center [767, 403] width 278 height 217
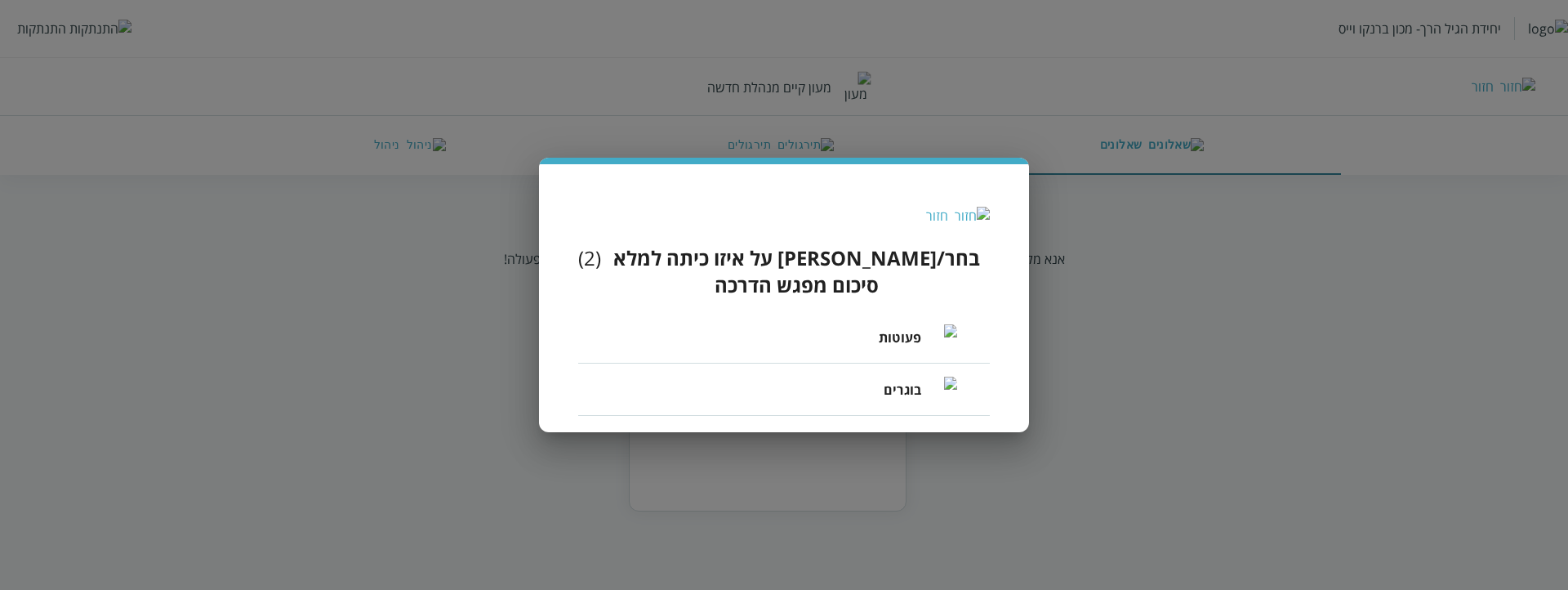
click at [887, 310] on div "פעוטות" at bounding box center [917, 336] width 79 height 53
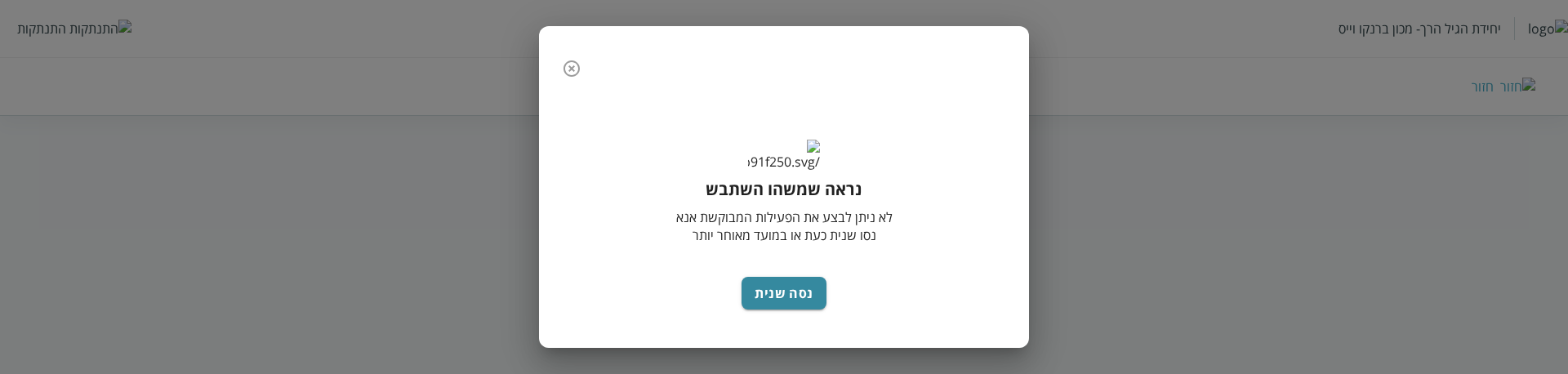
drag, startPoint x: 590, startPoint y: 68, endPoint x: 578, endPoint y: 69, distance: 12.0
click at [588, 67] on button "button" at bounding box center [571, 69] width 33 height 33
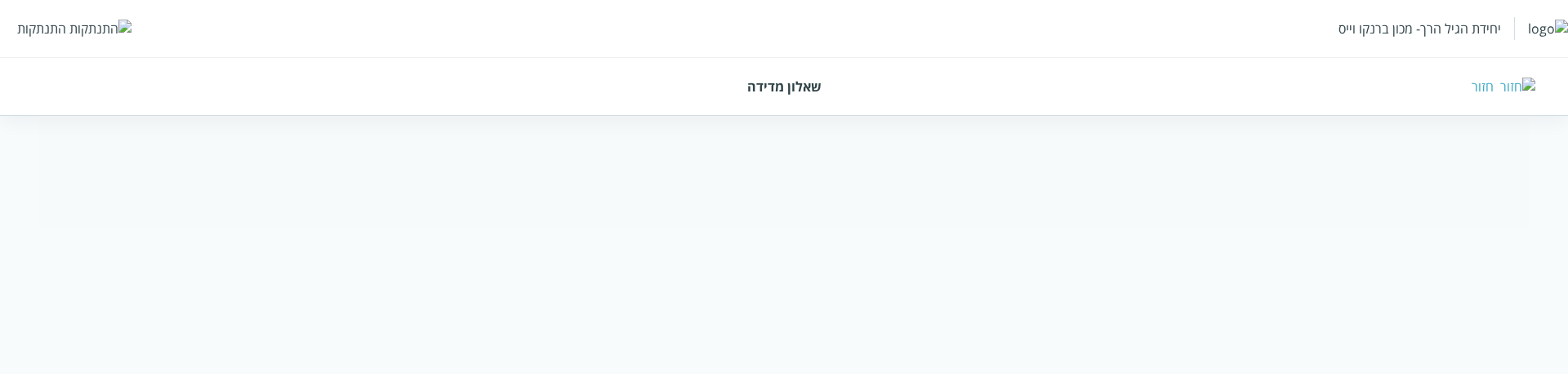
click at [1526, 88] on img at bounding box center [1517, 87] width 35 height 18
click at [1524, 88] on img at bounding box center [1517, 87] width 35 height 18
click at [1493, 81] on div "חזור" at bounding box center [1482, 87] width 22 height 18
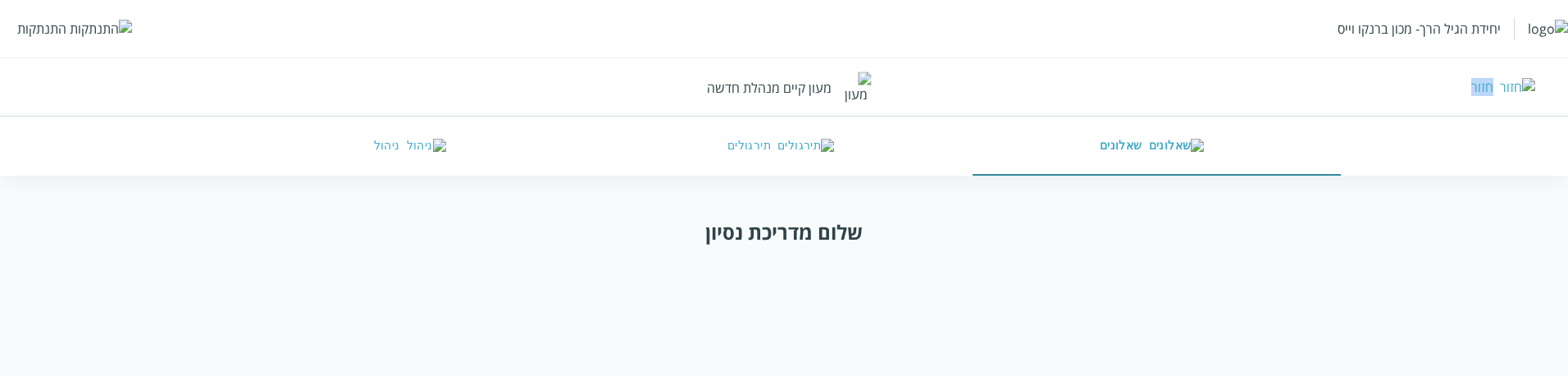
click at [1494, 81] on div "חזור" at bounding box center [1483, 87] width 22 height 18
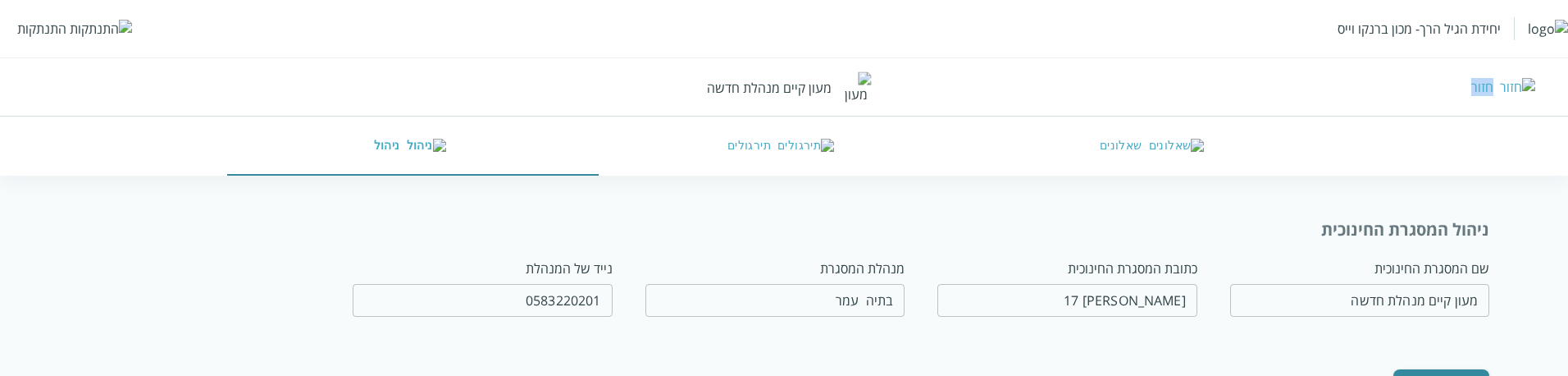
click at [1494, 81] on div "חזור" at bounding box center [1483, 87] width 22 height 18
click at [1128, 139] on button "שאלונים" at bounding box center [1155, 146] width 372 height 59
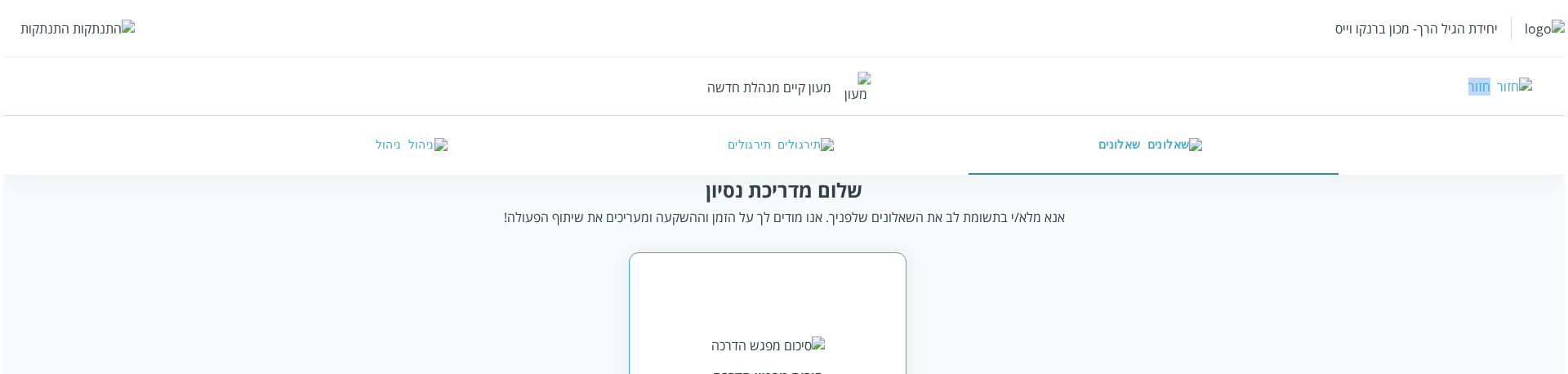
scroll to position [82, 0]
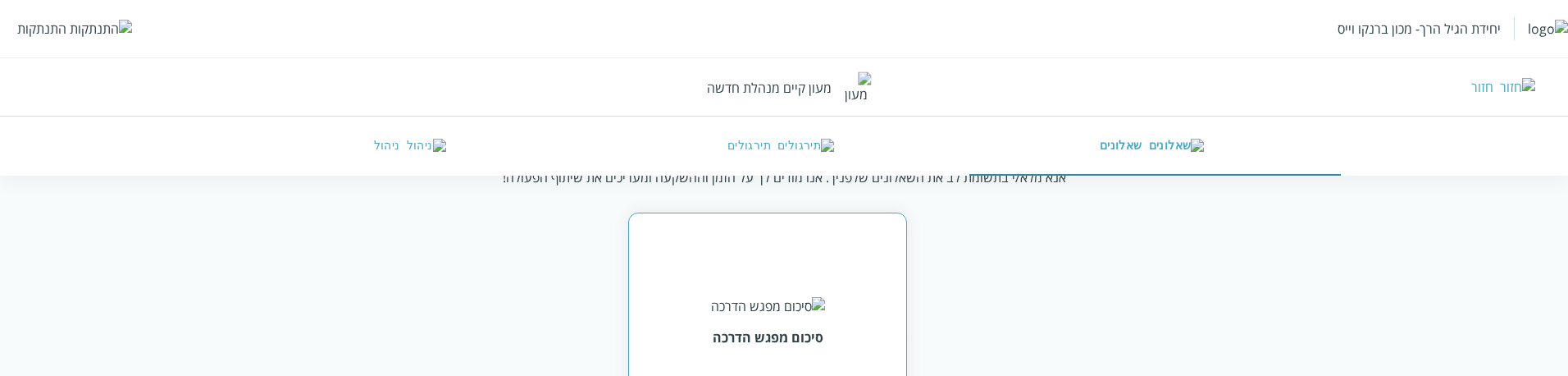
click at [722, 312] on div "סיכום מפגש הדרכה" at bounding box center [769, 321] width 114 height 49
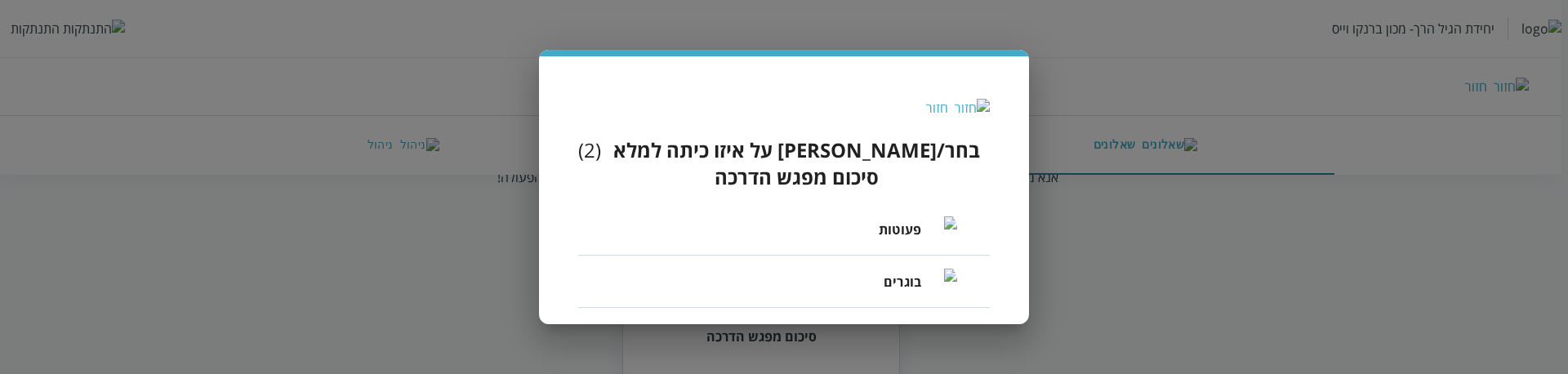
click at [882, 220] on span "פעוטות" at bounding box center [899, 230] width 43 height 20
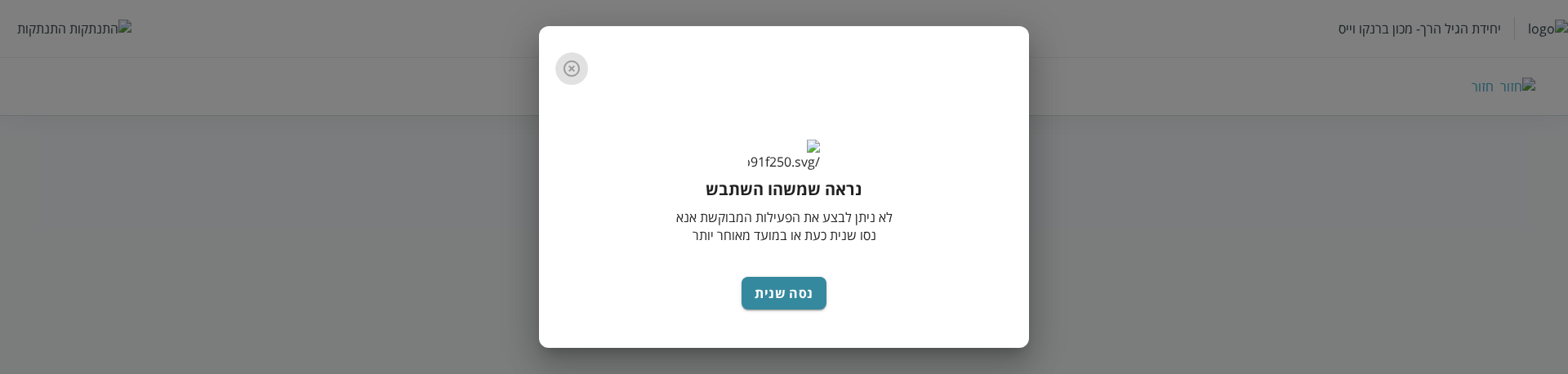
click at [581, 74] on icon "button" at bounding box center [572, 69] width 20 height 20
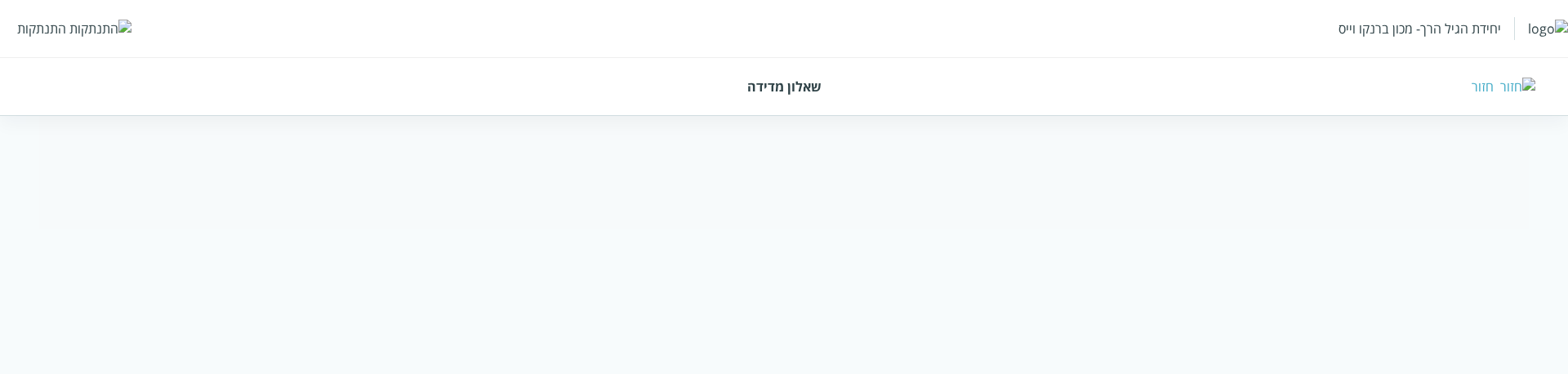
click at [1529, 83] on img at bounding box center [1517, 87] width 35 height 18
click at [1520, 85] on div "חזור" at bounding box center [1143, 87] width 783 height 18
click at [1493, 89] on div "חזור" at bounding box center [1482, 87] width 22 height 18
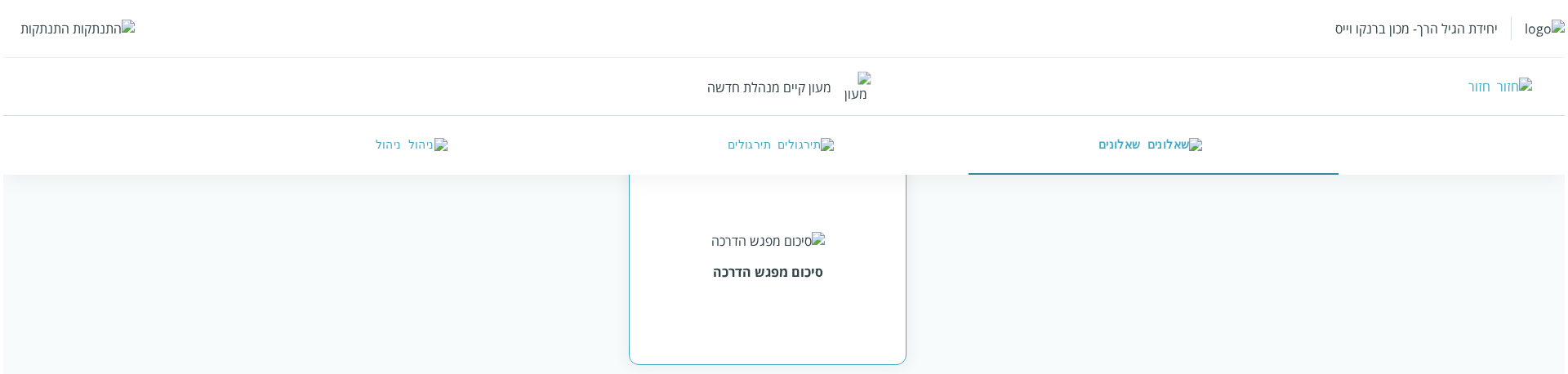
scroll to position [163, 0]
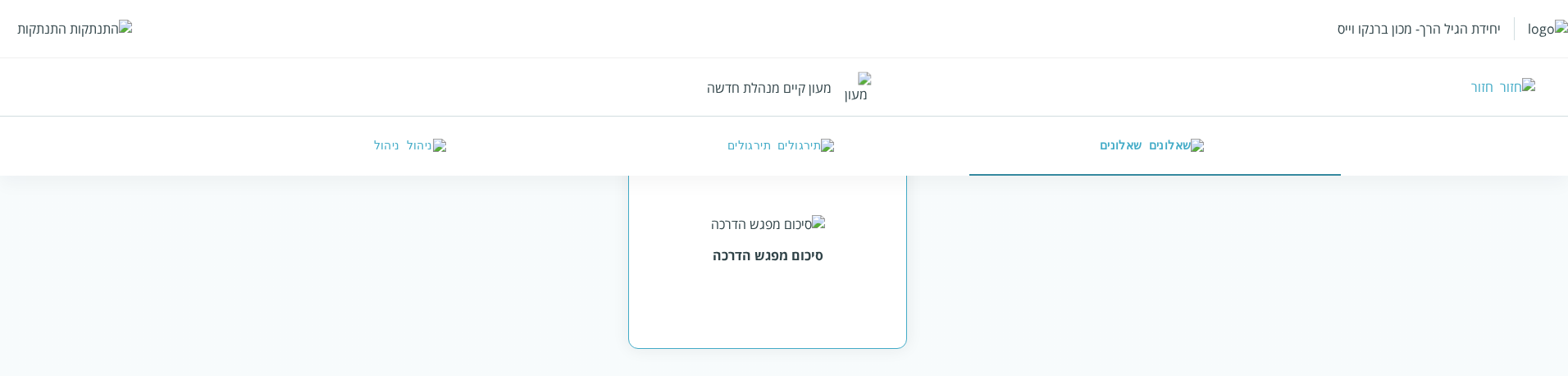
click at [803, 295] on div "סיכום מפגש הדרכה" at bounding box center [768, 240] width 279 height 218
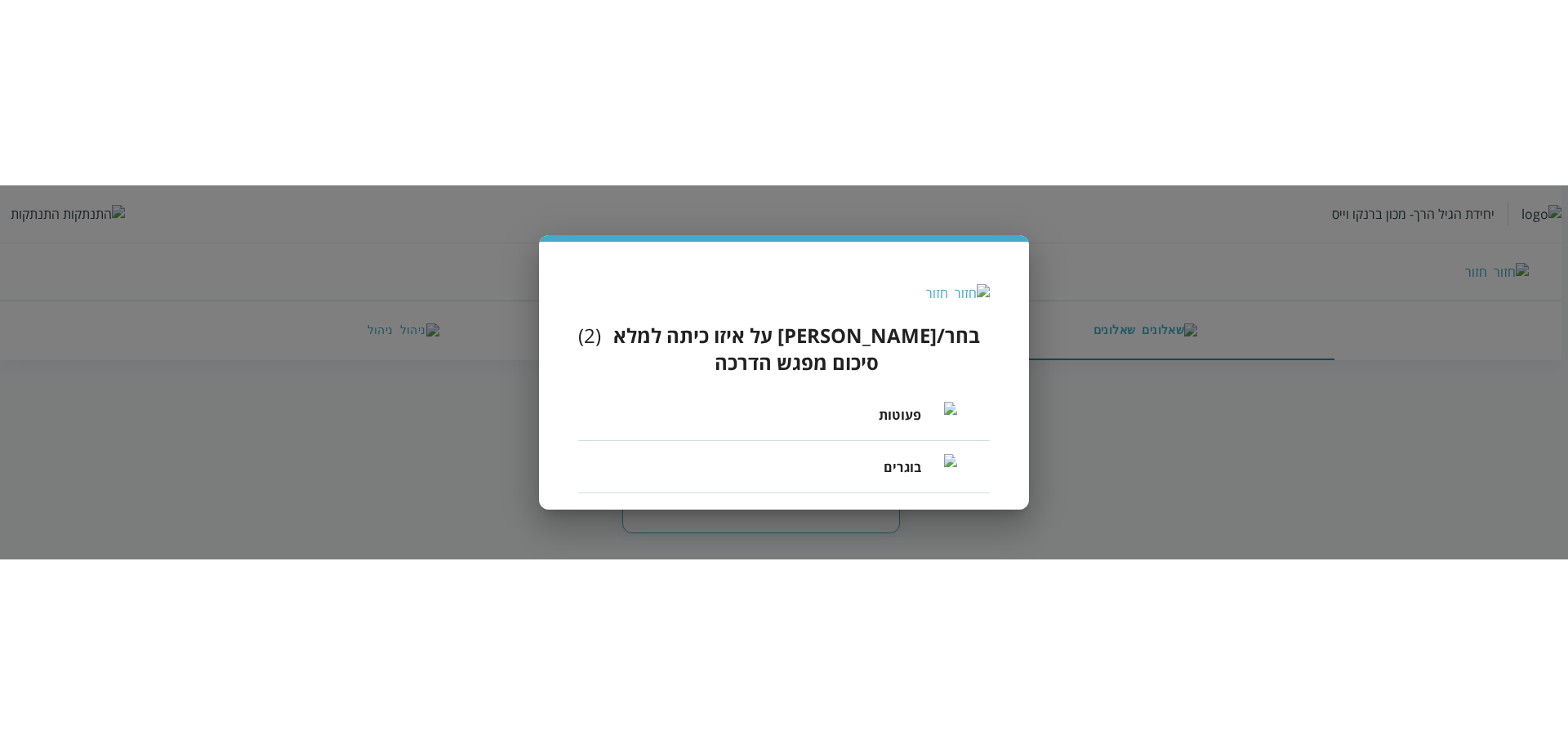
scroll to position [0, 0]
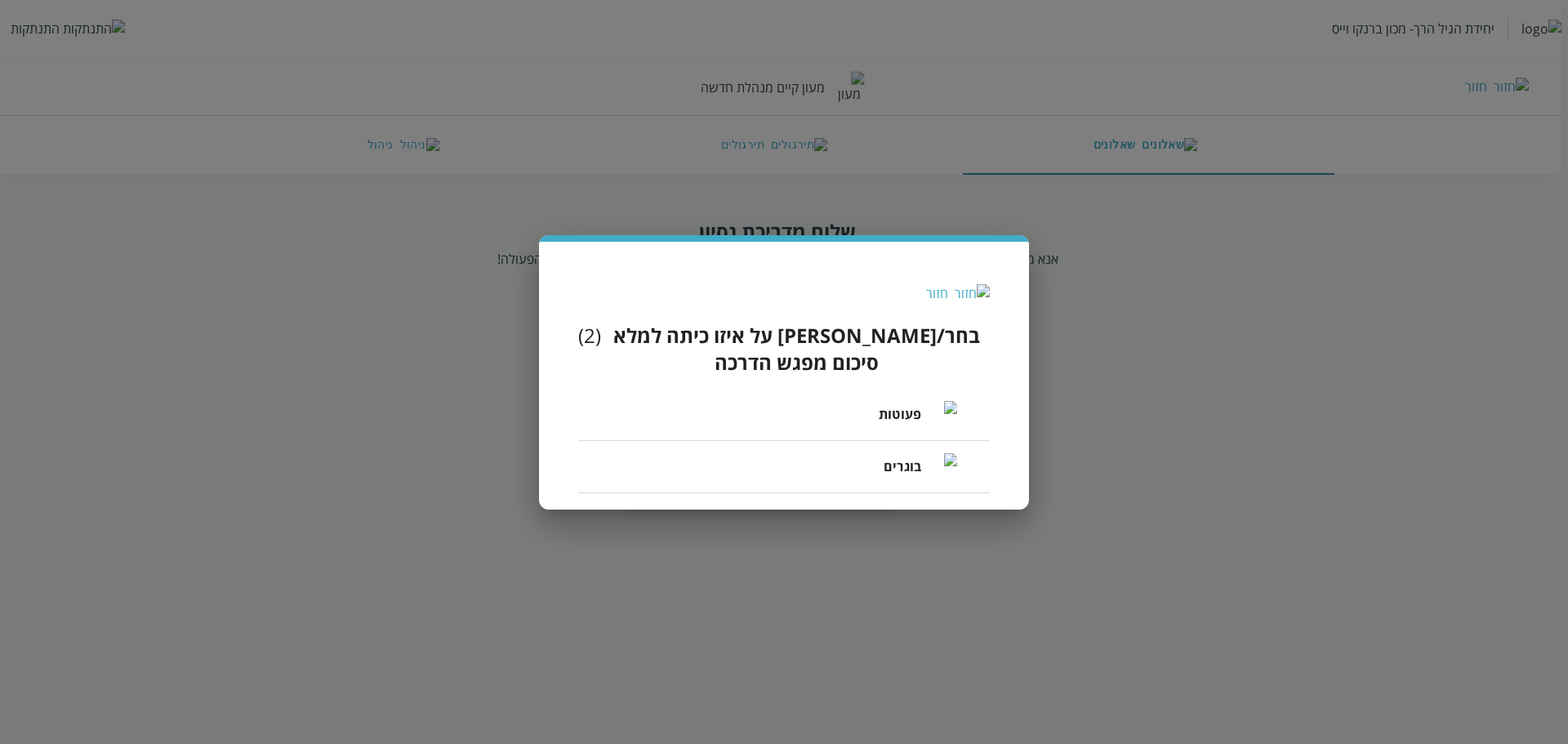
click at [948, 302] on div "חזור" at bounding box center [937, 293] width 22 height 18
